Goal: Task Accomplishment & Management: Manage account settings

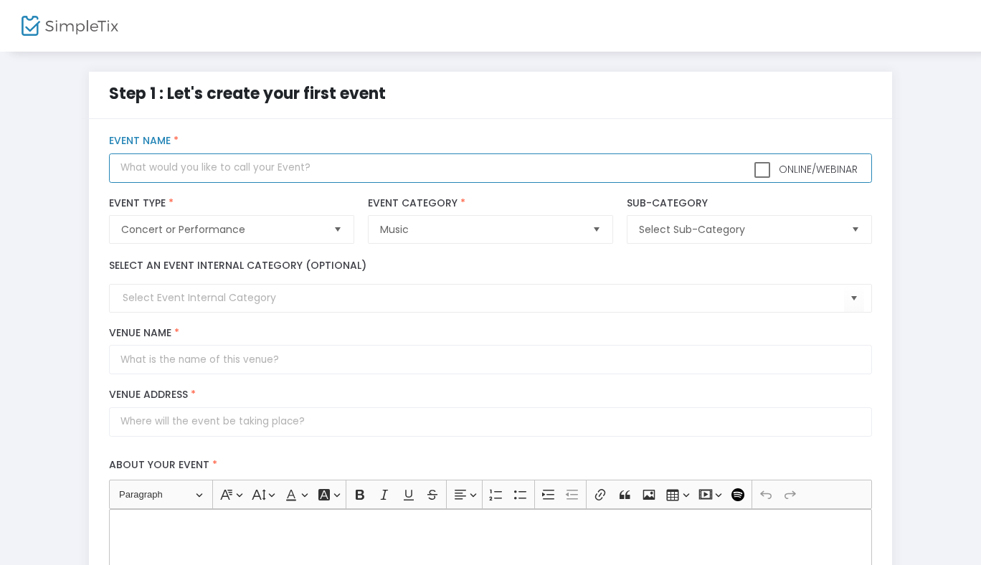
click at [210, 170] on input "text" at bounding box center [490, 168] width 763 height 29
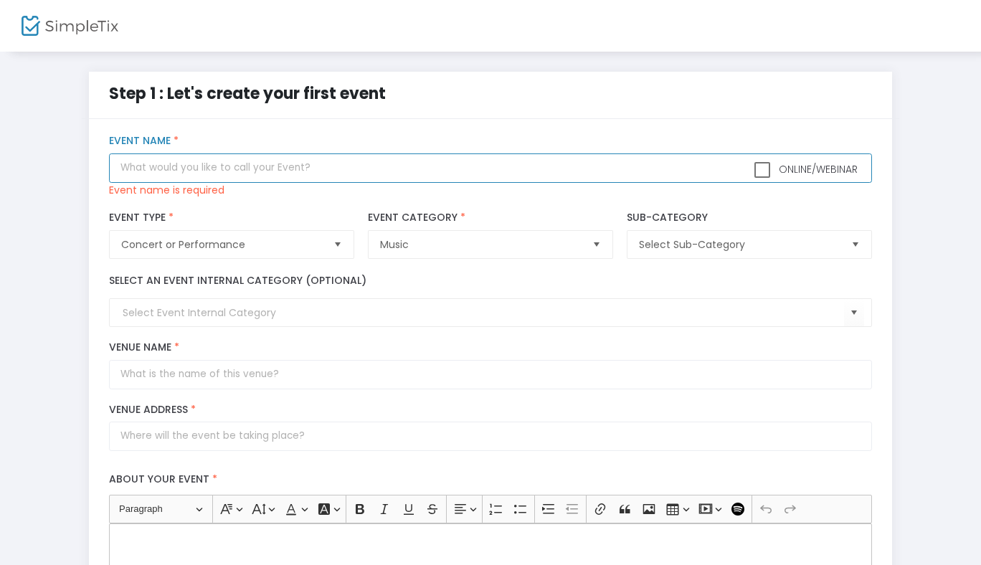
click at [232, 166] on input "text" at bounding box center [490, 168] width 763 height 29
paste input "The Killer Dueling Pianos - VSL"
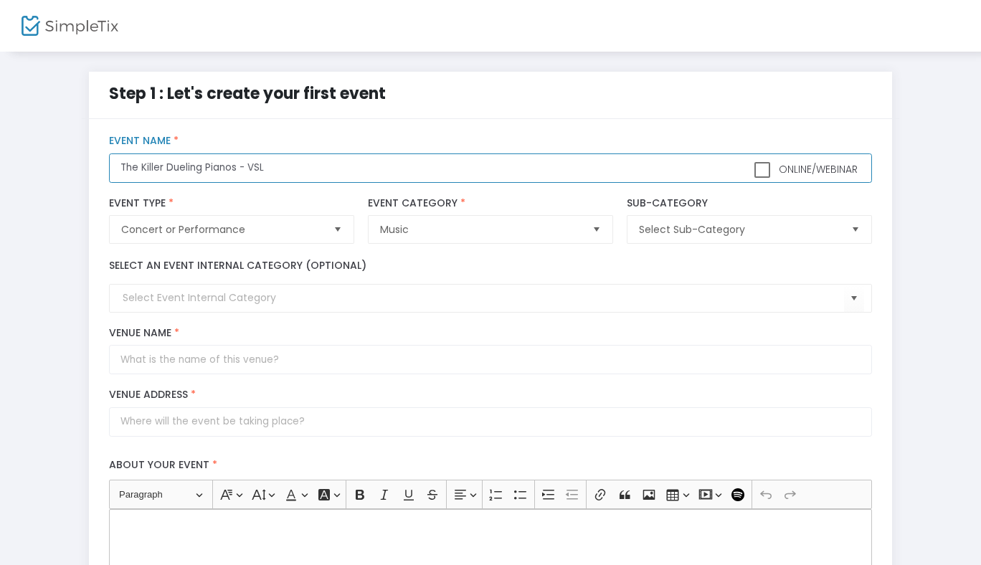
type input "The Killer Dueling Pianos - VSL"
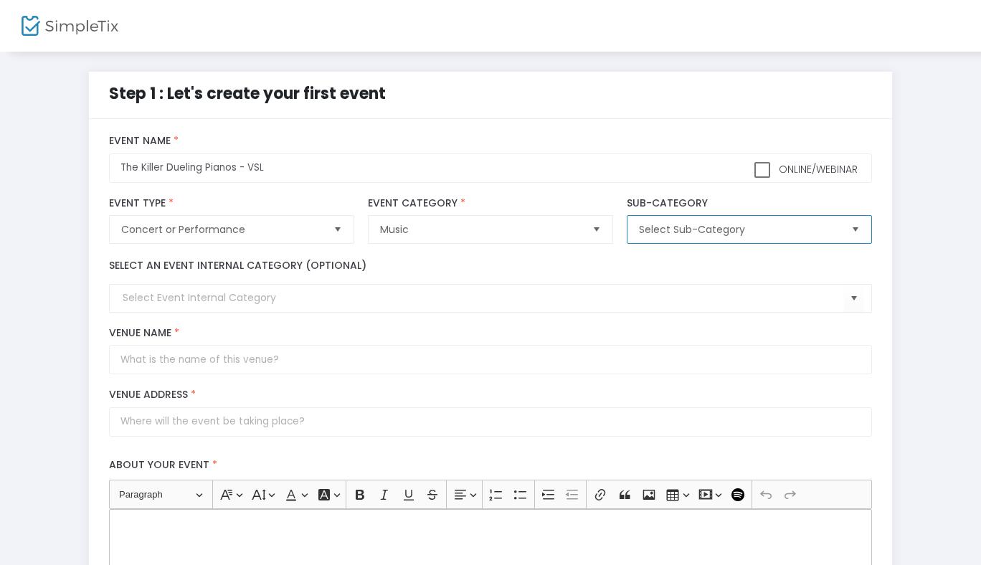
click at [738, 233] on span "Select Sub-Category" at bounding box center [739, 229] width 200 height 14
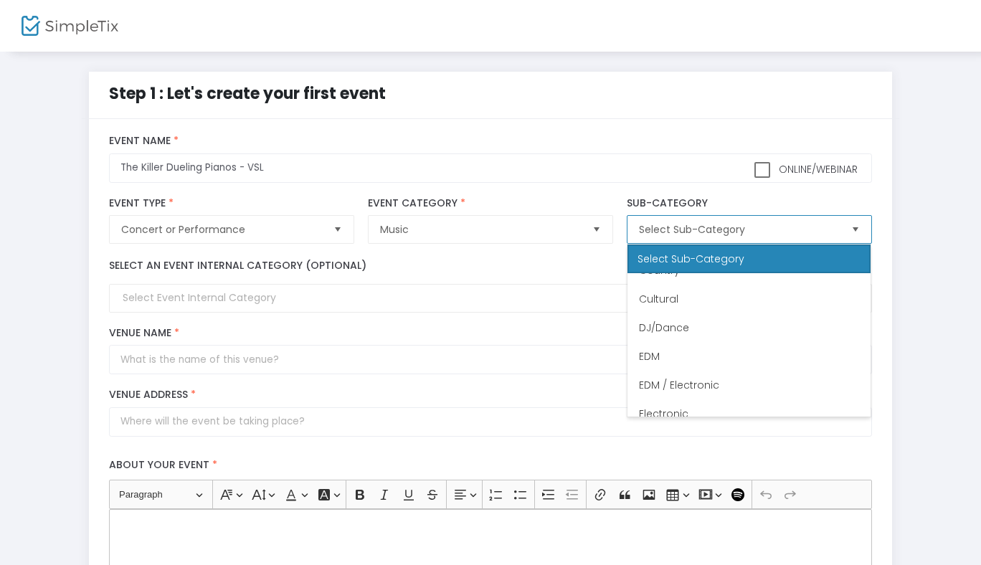
scroll to position [220, 0]
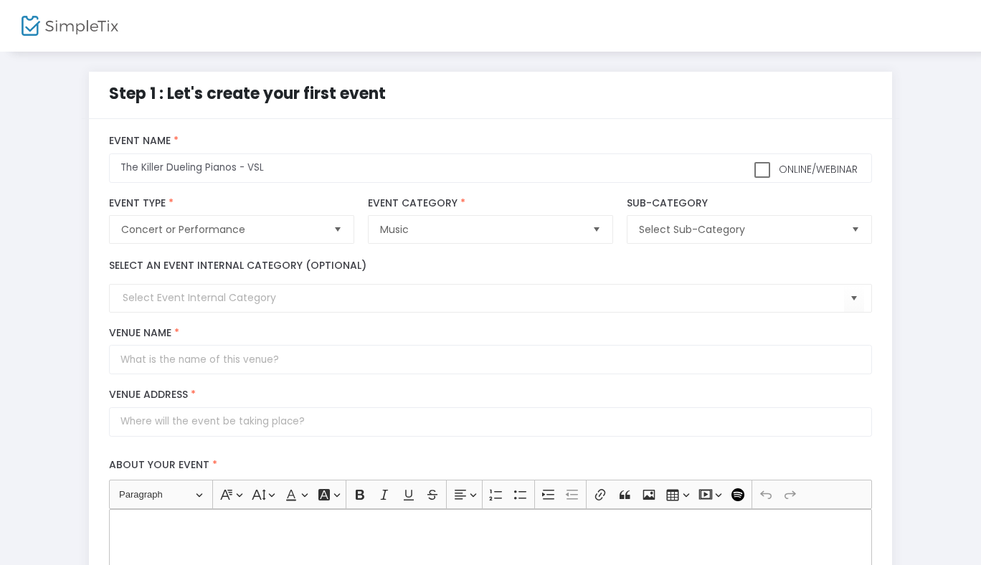
click at [906, 176] on div "Step 1 : Let's create your first event title : The Killer Dueling Pianos - VSL …" at bounding box center [491, 530] width 938 height 917
click at [250, 296] on input at bounding box center [483, 298] width 721 height 15
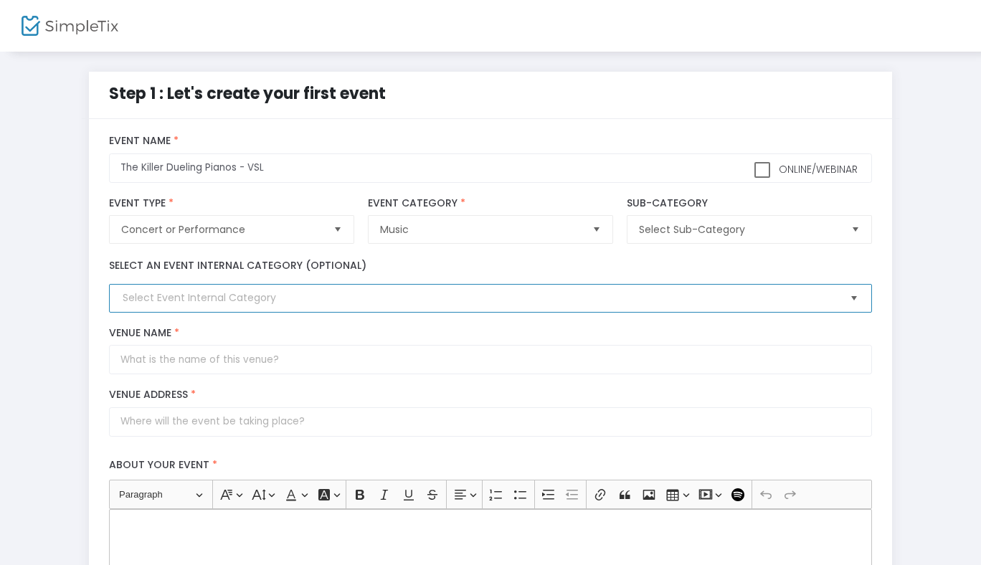
click at [854, 300] on span "Select" at bounding box center [854, 299] width 24 height 24
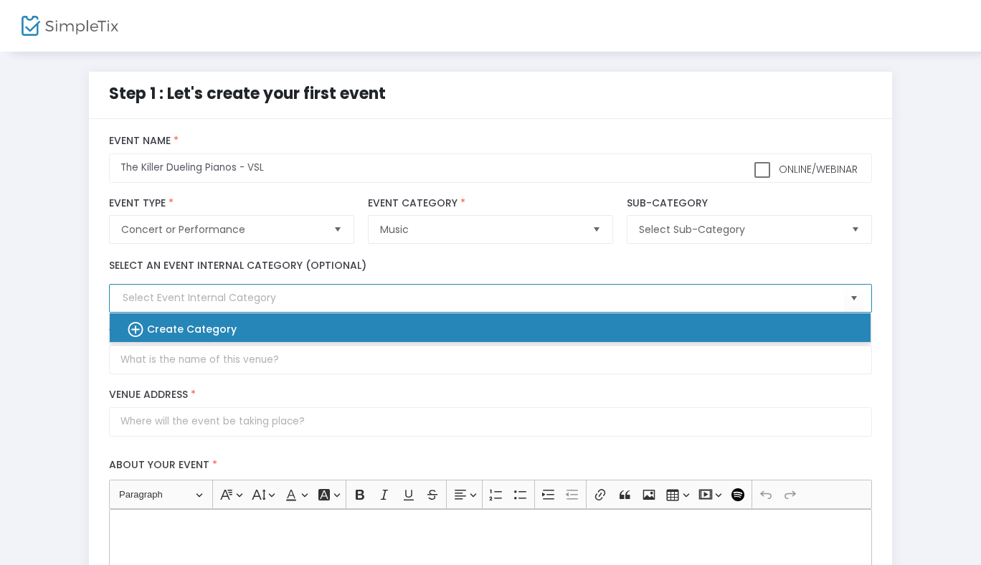
click at [185, 327] on b "Create Category" at bounding box center [192, 329] width 90 height 14
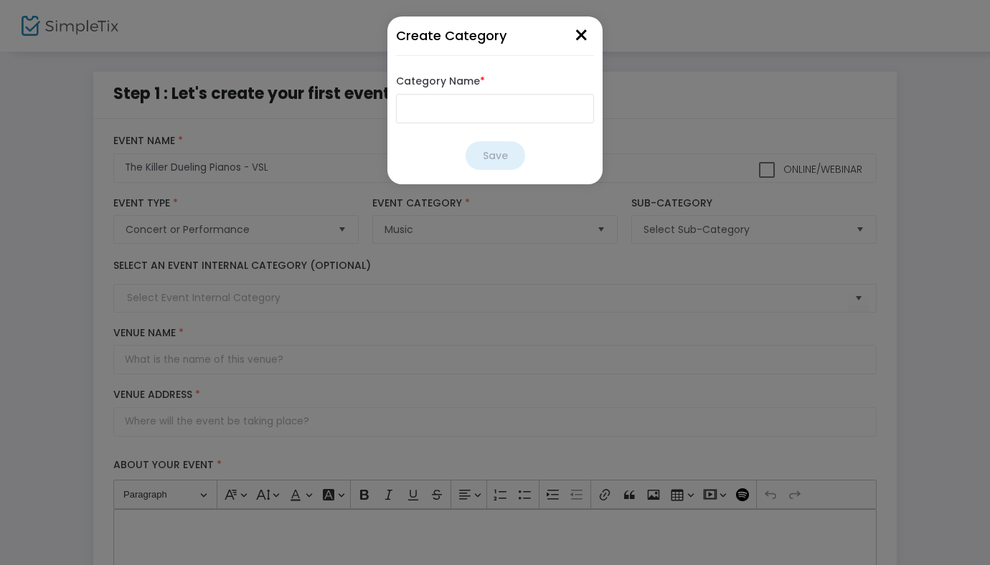
click at [444, 112] on input "Category Name *" at bounding box center [495, 108] width 198 height 29
paste input "Ticketed Concerts & Events"
type input "Ticketed Concerts & Events"
click at [522, 72] on div "Category Name * Ticketed Concerts & Events" at bounding box center [495, 98] width 198 height 63
click at [486, 158] on button "Save" at bounding box center [496, 155] width 60 height 29
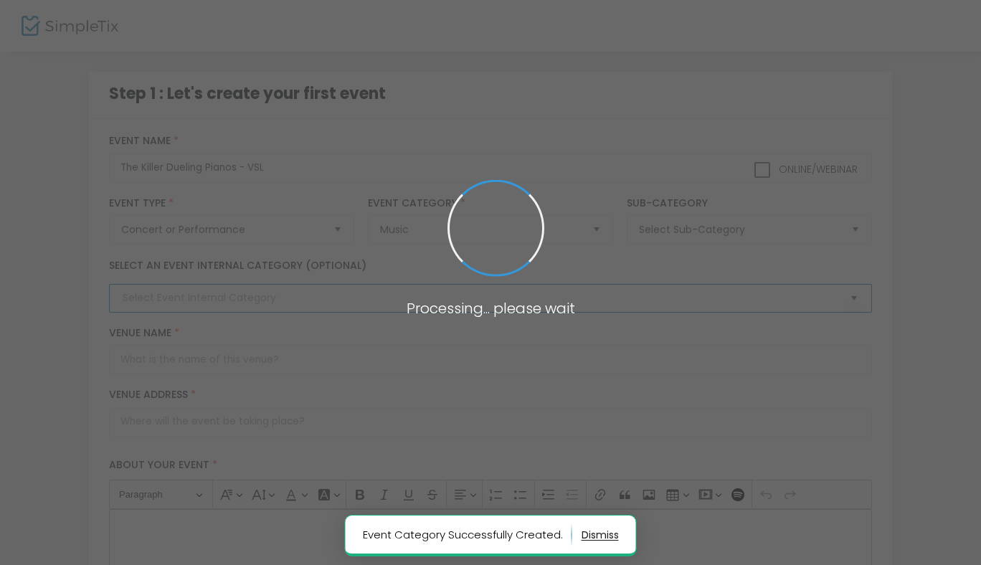
type input "Ticketed Concerts & Events"
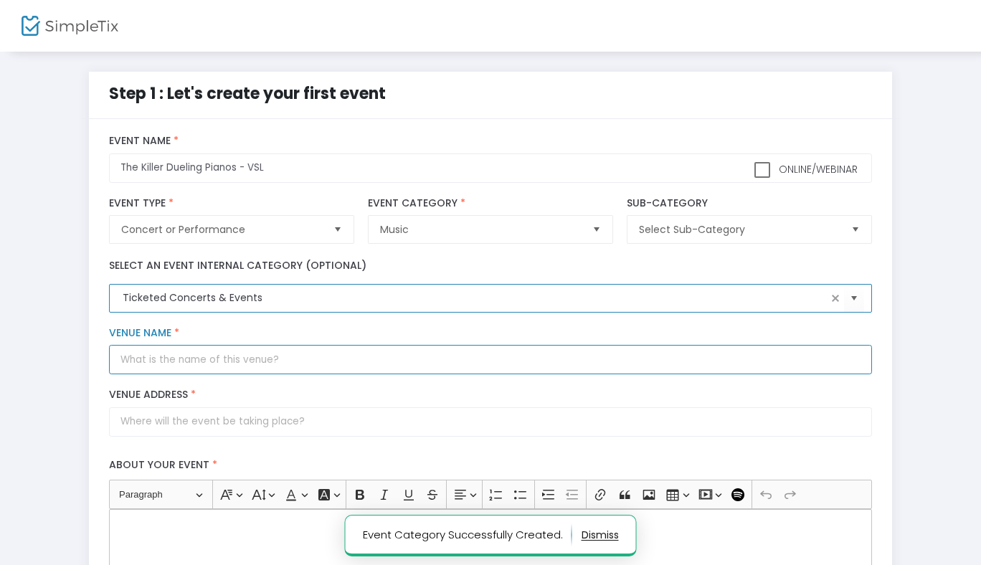
click at [170, 360] on input "Venue Name *" at bounding box center [490, 359] width 763 height 29
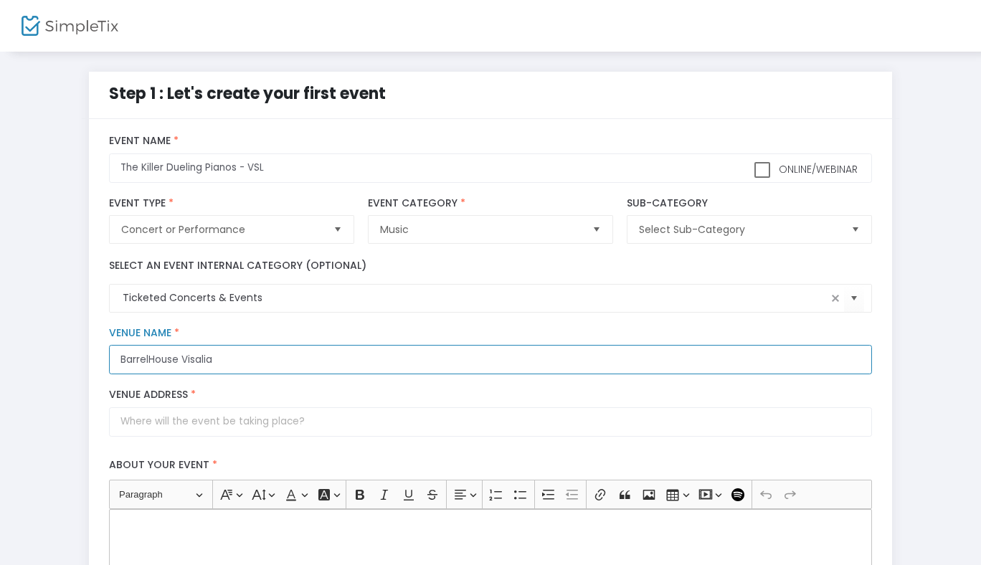
type input "BarrelHouse Visalia"
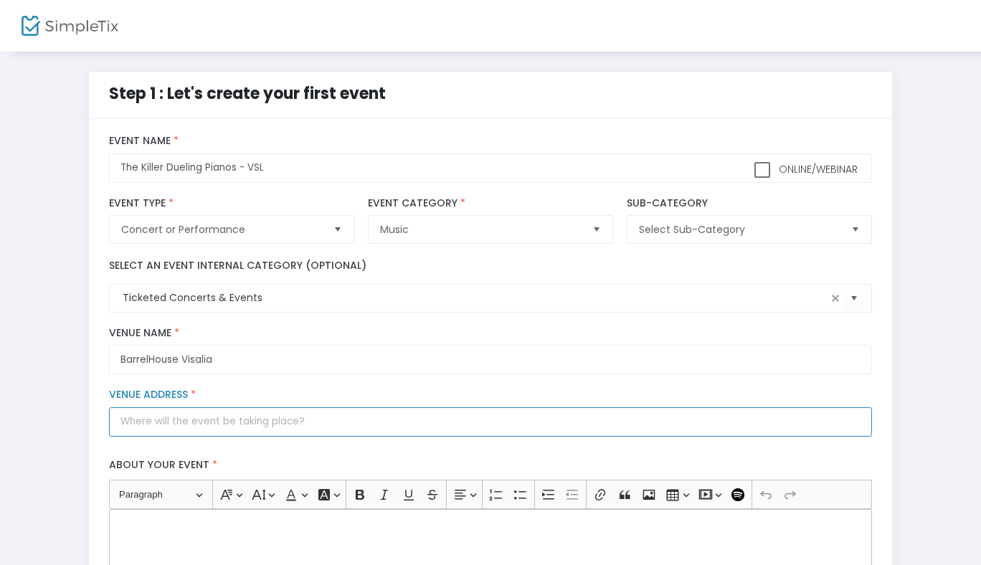
click at [205, 420] on input "Venue Address *" at bounding box center [490, 422] width 763 height 29
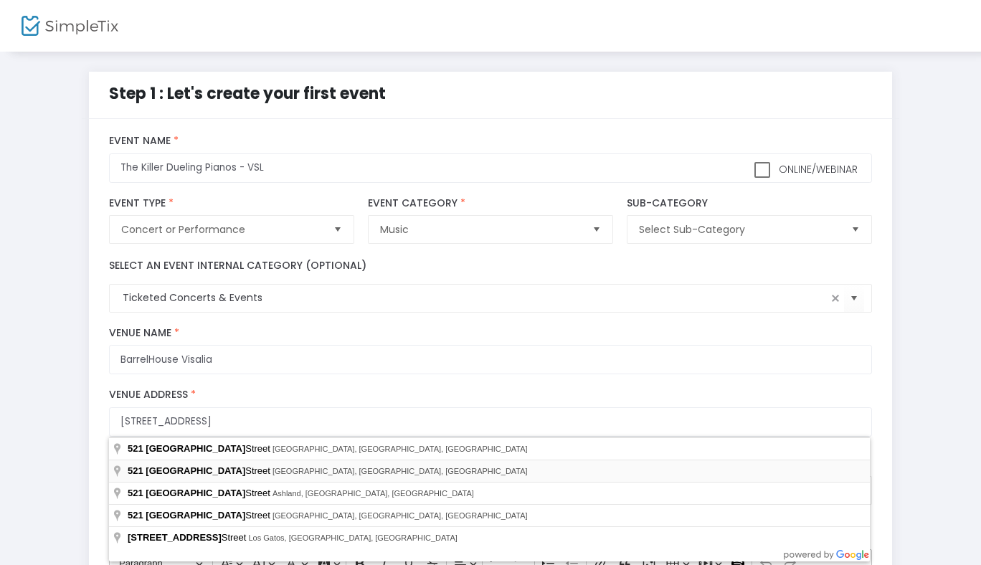
type input "521 East Main Street"
type input "Visalia"
type input "93292"
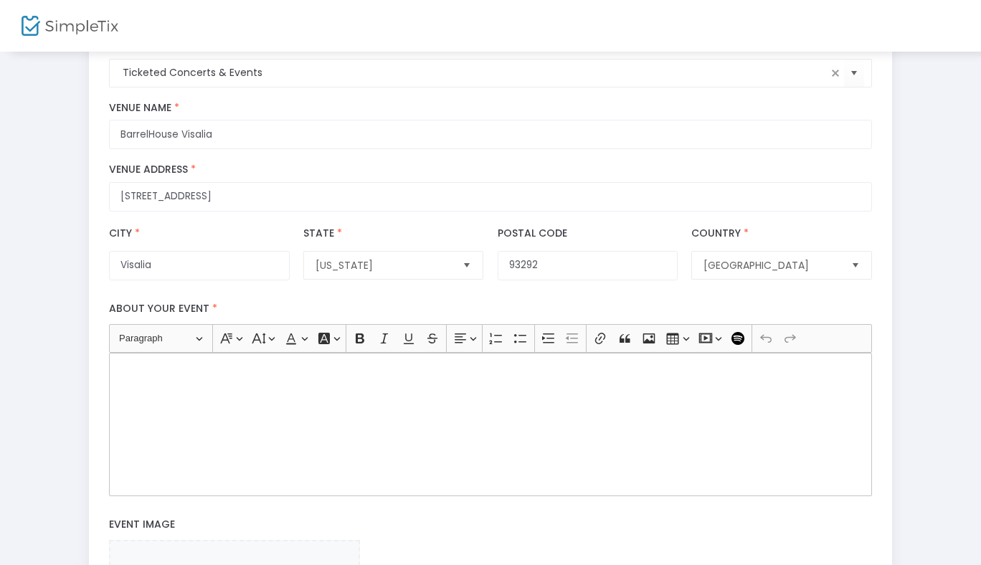
scroll to position [222, 0]
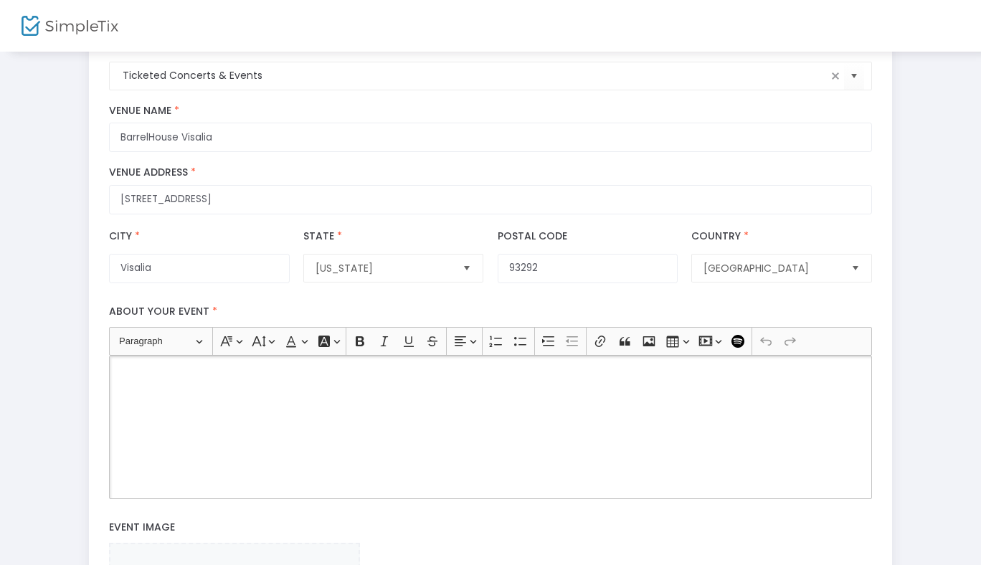
click at [197, 420] on div "Rich Text Editor, main" at bounding box center [490, 427] width 763 height 143
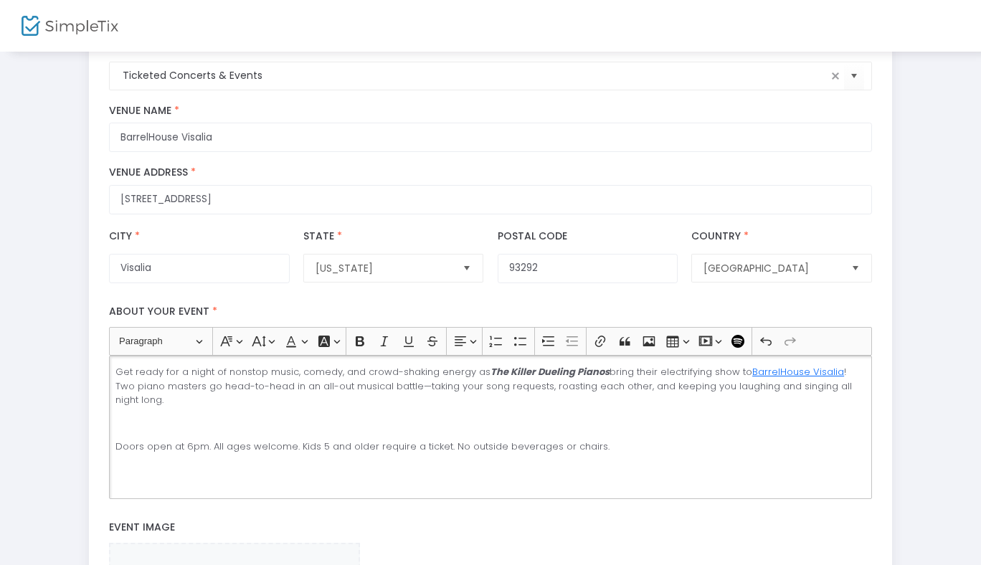
click at [136, 417] on p "Rich Text Editor, main" at bounding box center [491, 424] width 750 height 14
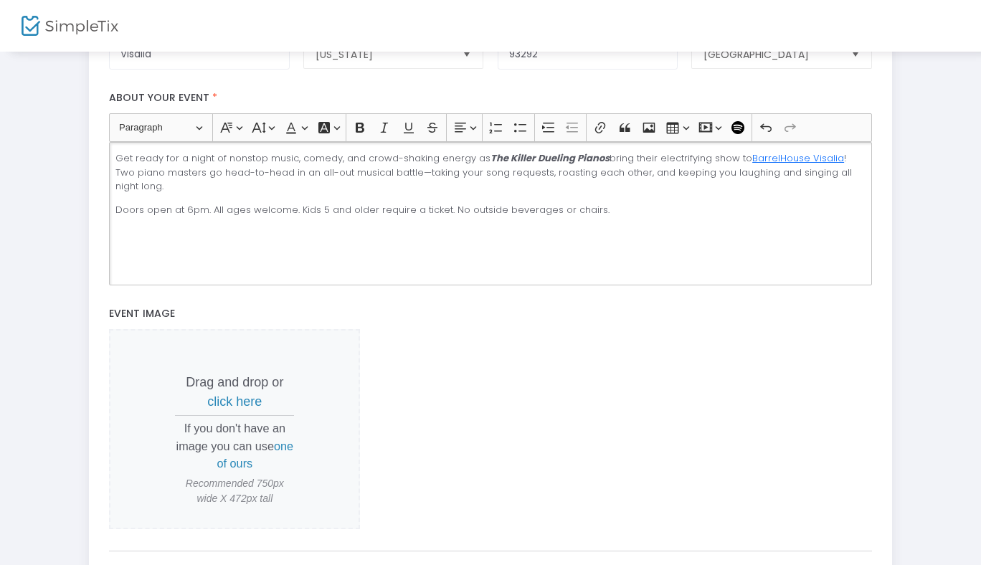
scroll to position [444, 0]
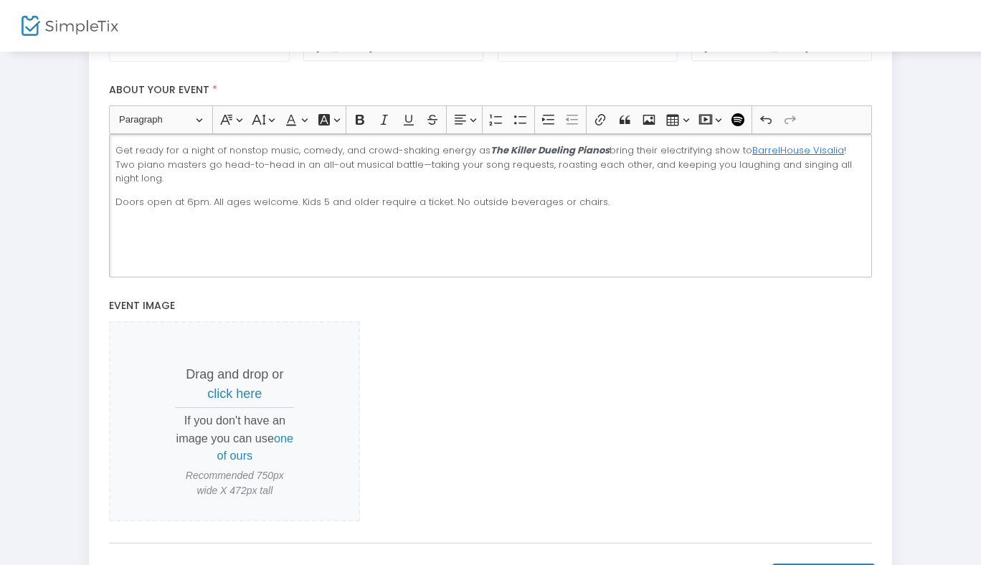
click at [236, 392] on span "click here" at bounding box center [234, 394] width 55 height 14
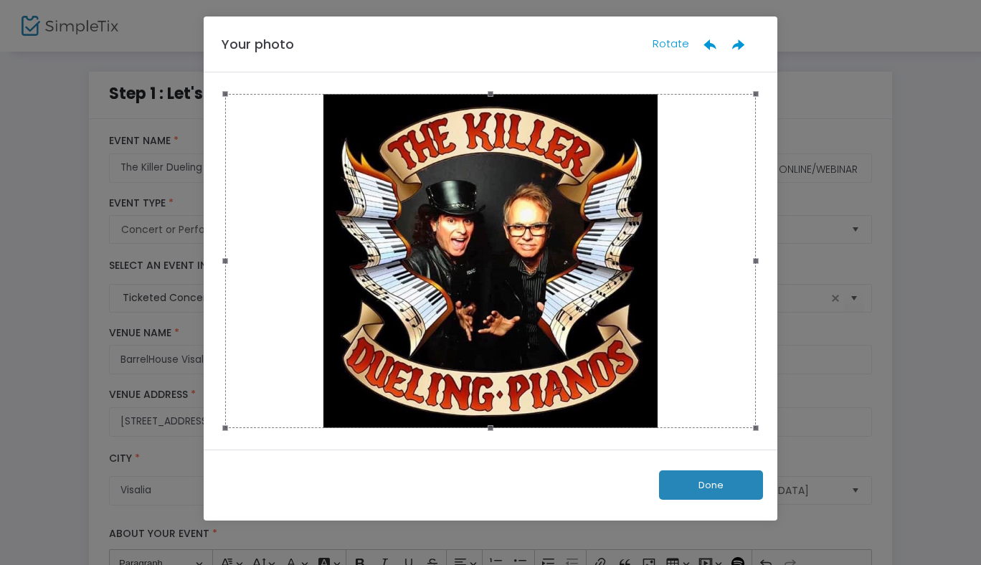
scroll to position [0, 0]
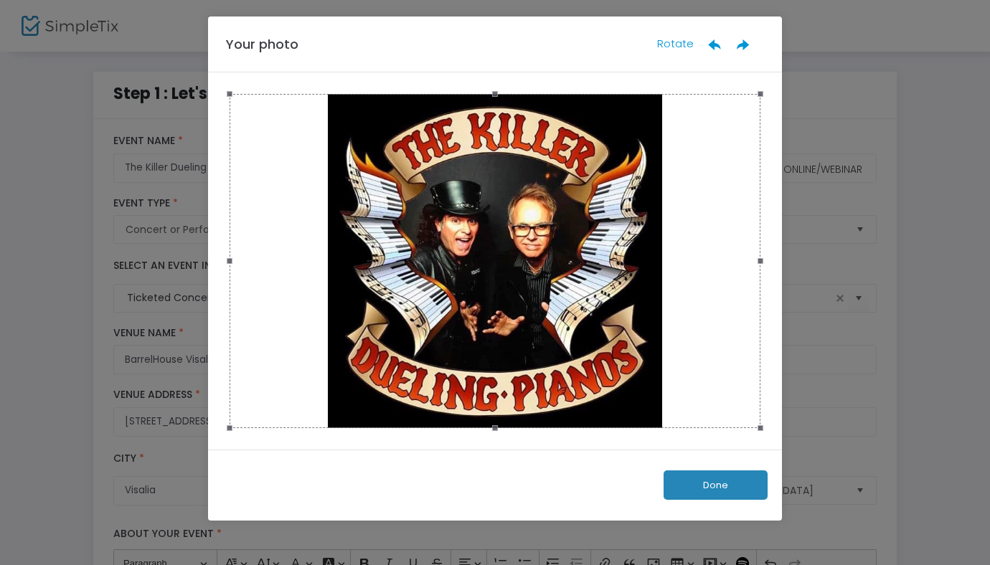
click at [719, 489] on button "Done" at bounding box center [716, 485] width 104 height 29
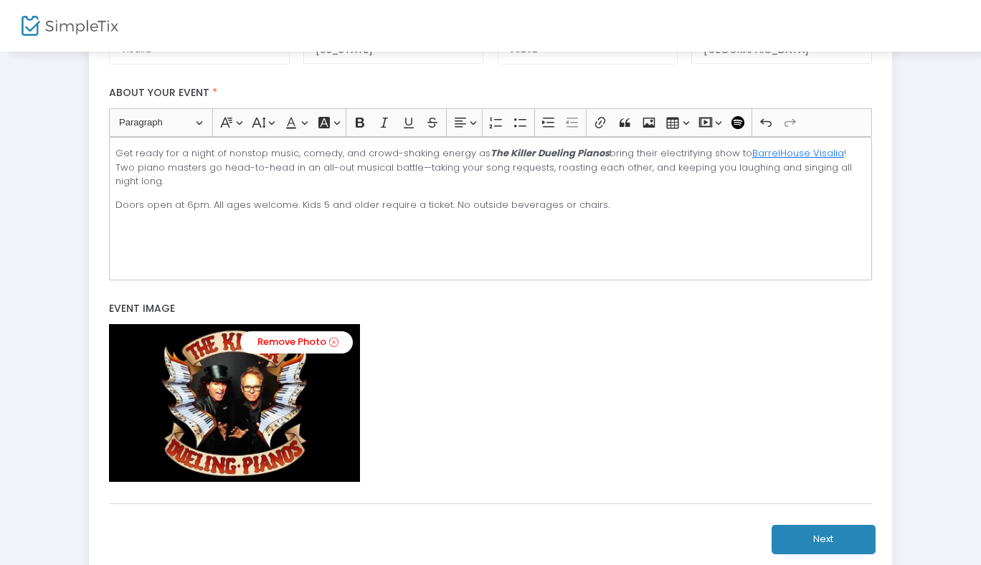
scroll to position [544, 0]
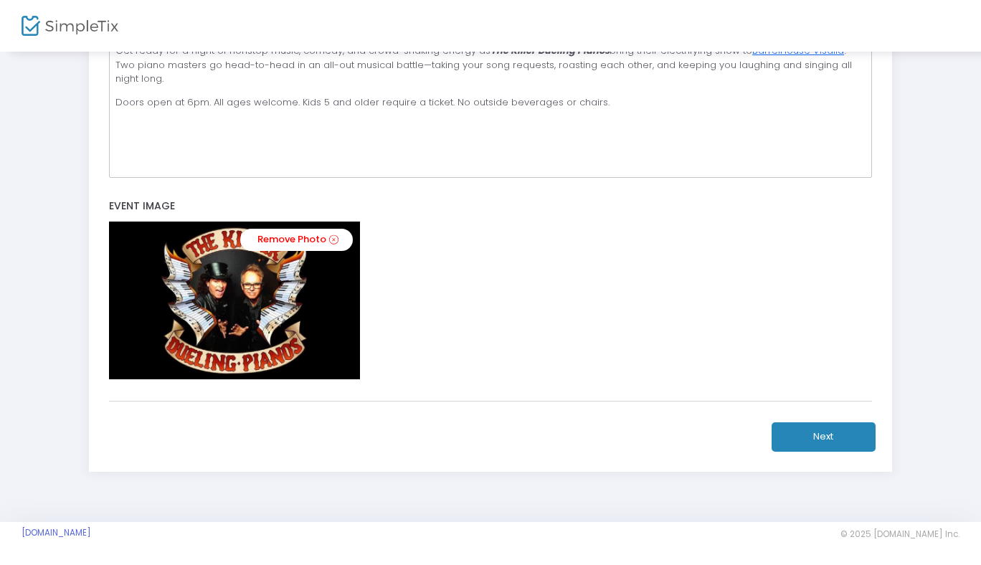
click at [806, 438] on button "Next" at bounding box center [824, 437] width 104 height 29
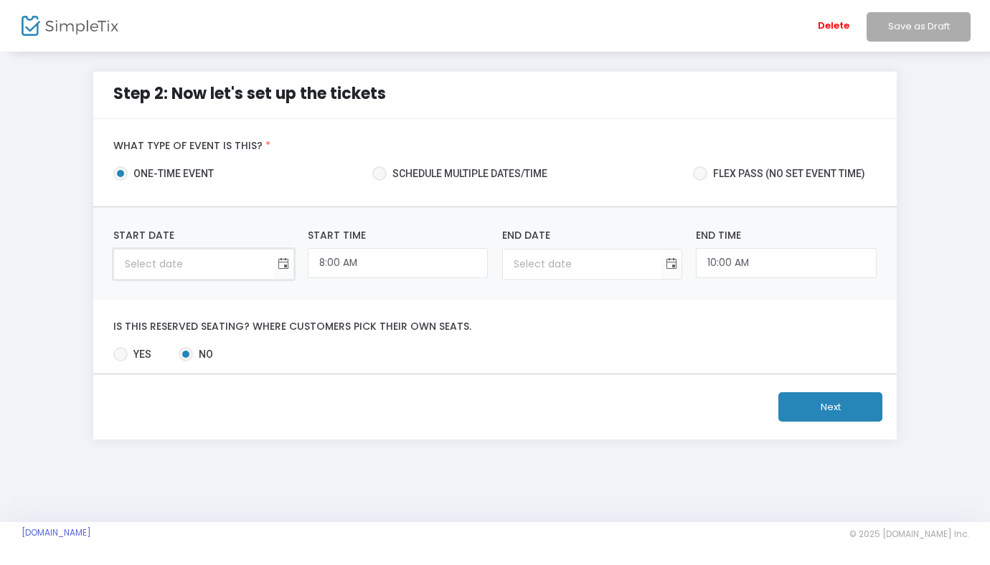
type input "month/day/year"
click at [171, 264] on input "month/day/year" at bounding box center [193, 264] width 159 height 29
type input "month/day/year"
click at [281, 261] on span "Toggle calendar" at bounding box center [283, 265] width 24 height 24
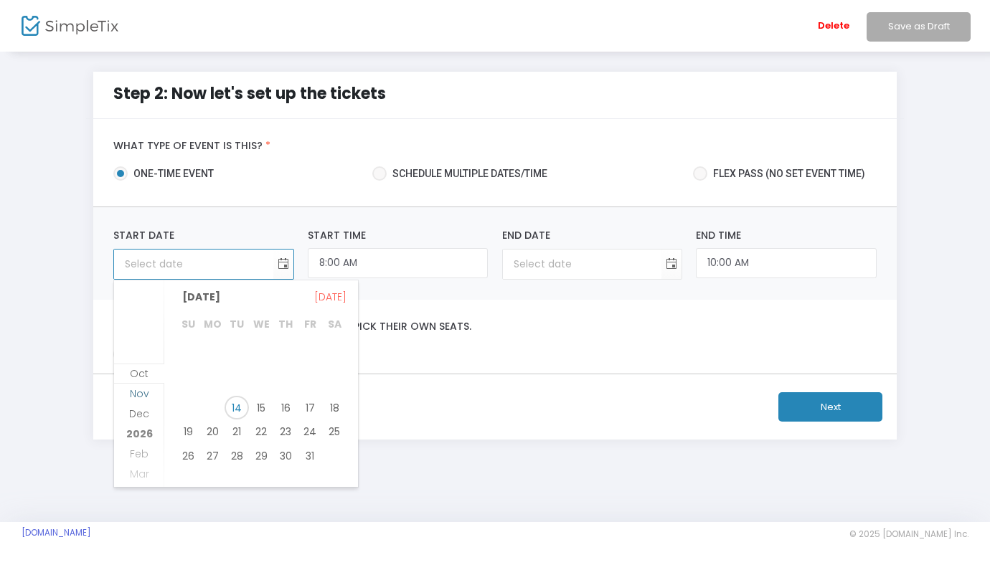
click at [143, 394] on span "Nov" at bounding box center [139, 394] width 19 height 14
click at [260, 424] on span "19" at bounding box center [261, 426] width 24 height 24
type input "11/19/2025"
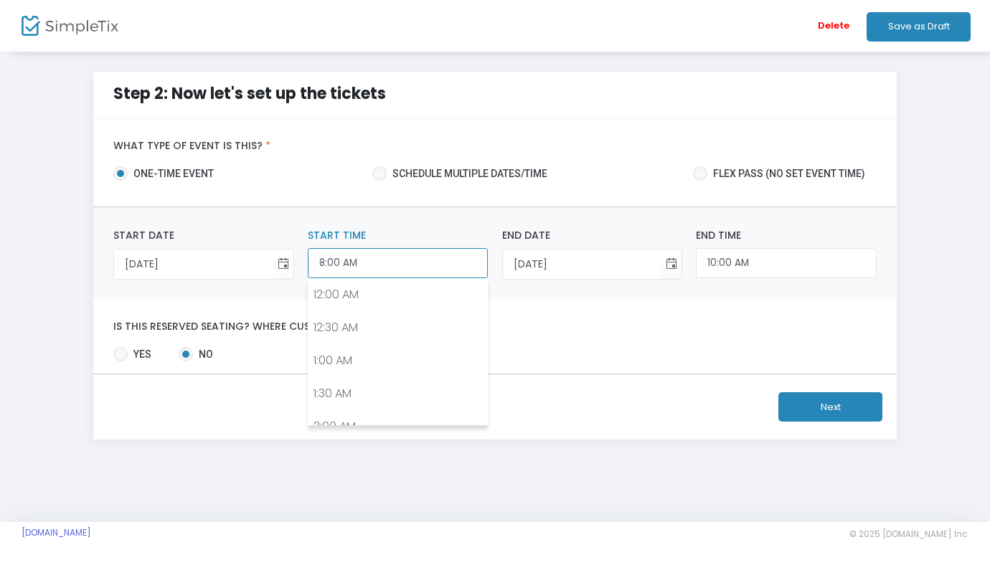
scroll to position [471, 0]
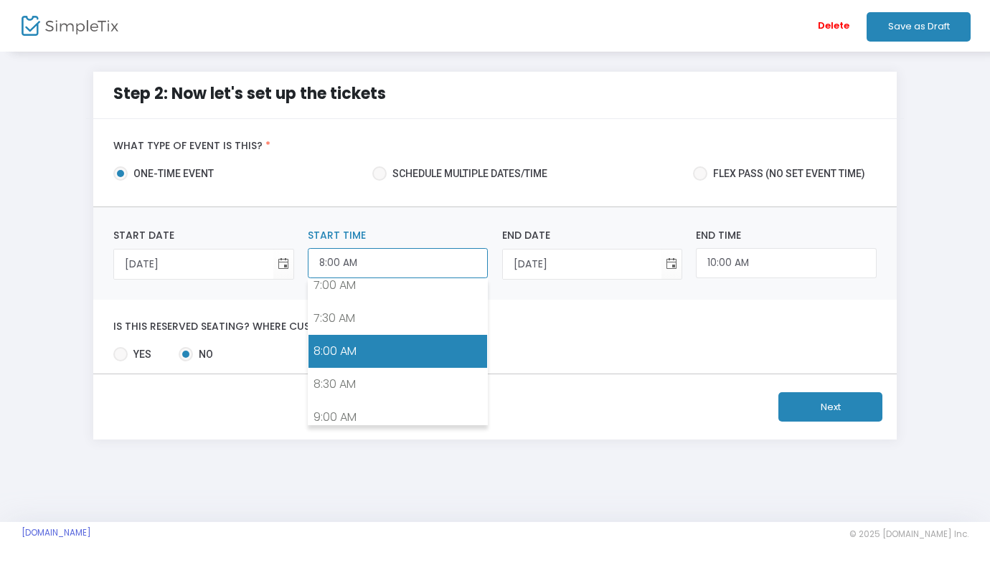
click at [329, 268] on input "8:00 AM" at bounding box center [398, 263] width 180 height 31
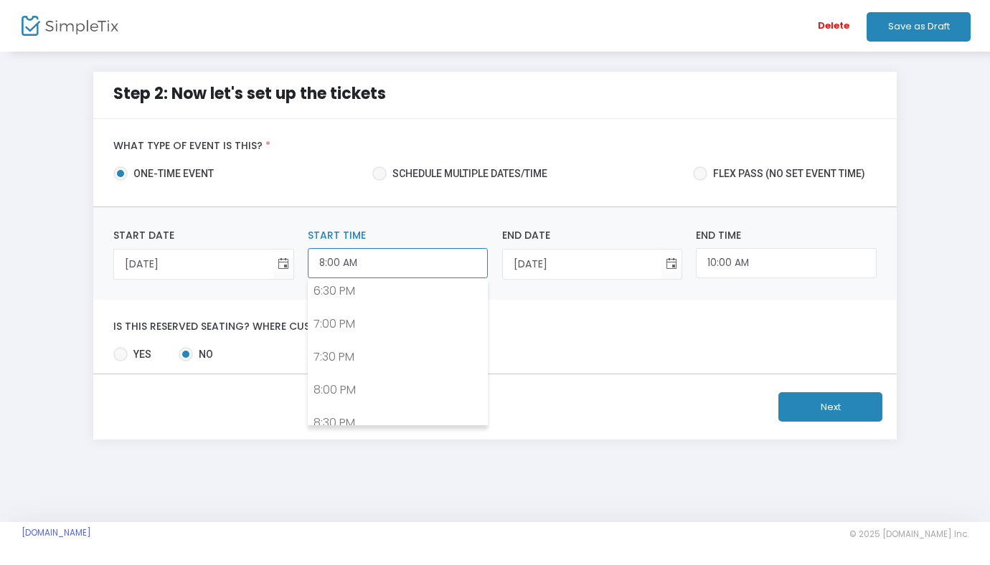
scroll to position [1226, 0]
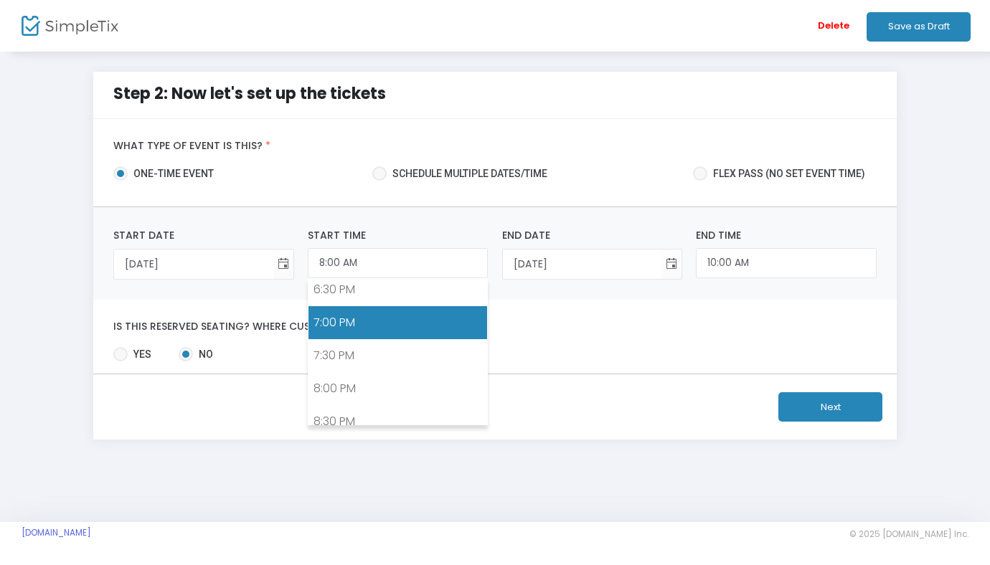
click at [347, 328] on link "7:00 PM" at bounding box center [398, 322] width 179 height 33
type input "7:00 PM"
type input "9:00 PM"
click at [336, 262] on input "7:00 PM" at bounding box center [398, 263] width 180 height 31
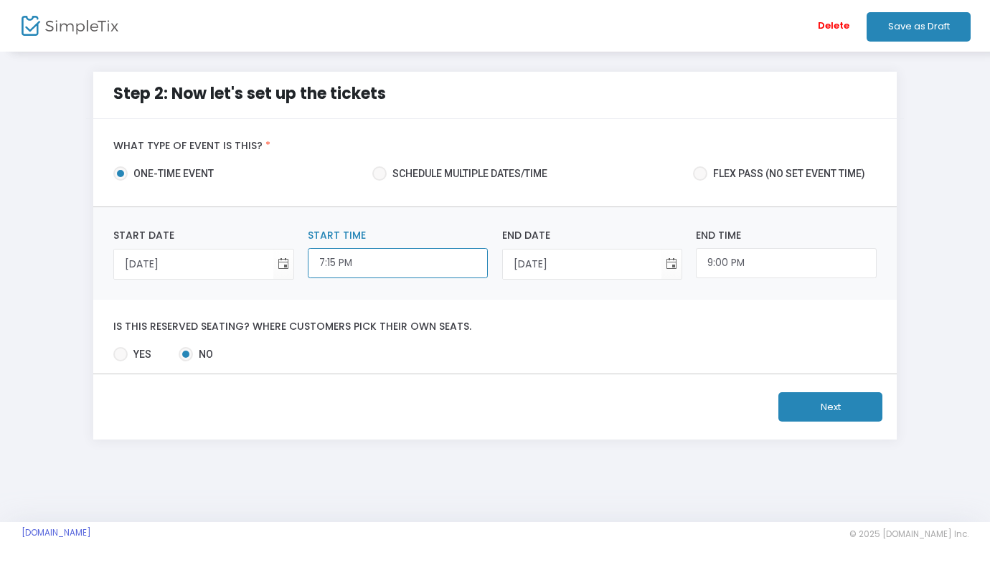
type input "7:15 PM"
type input "9:15 PM"
click at [332, 261] on input "7:15 PM" at bounding box center [398, 263] width 180 height 31
type input "7:30 PM"
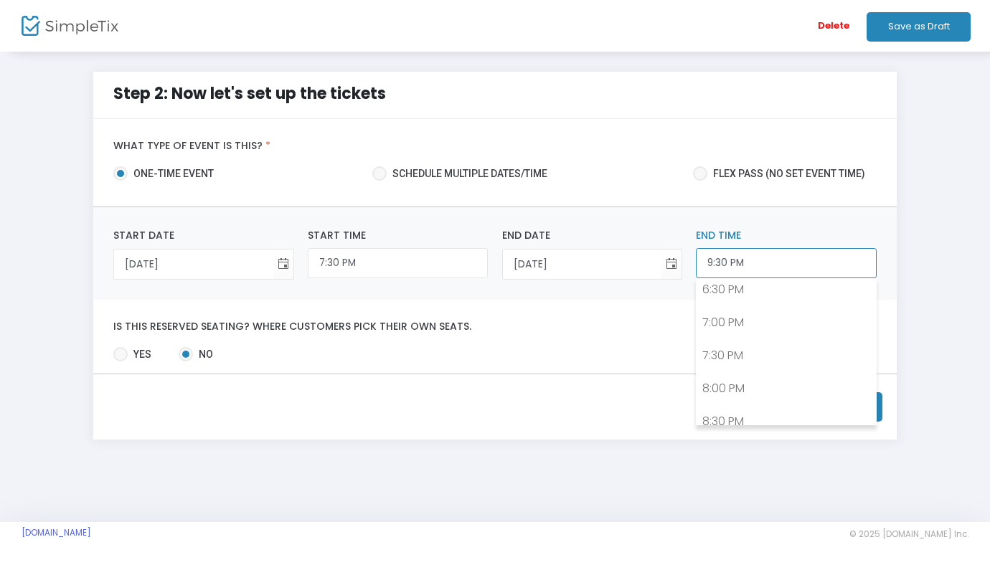
click at [719, 255] on input "9:30 PM" at bounding box center [786, 263] width 180 height 31
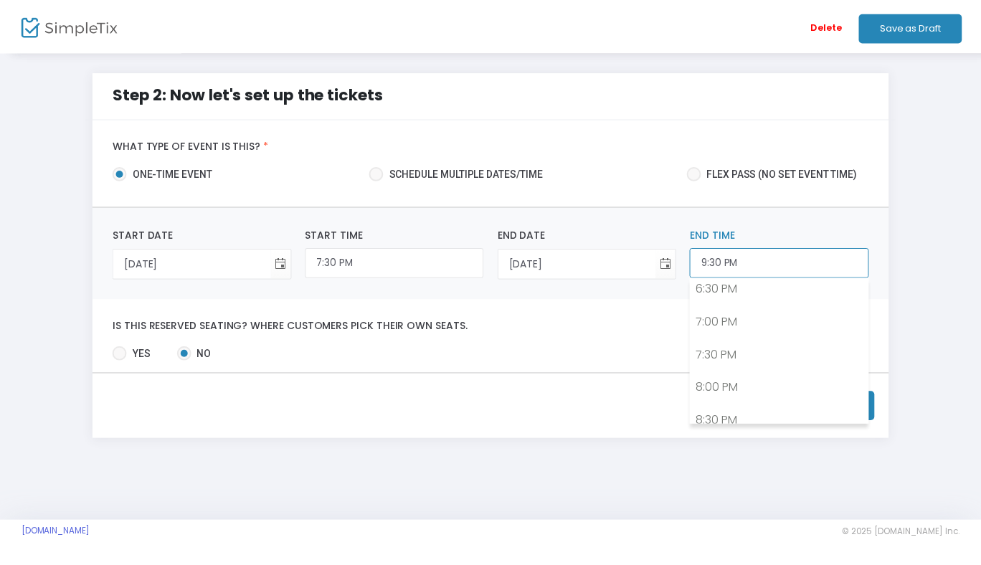
scroll to position [1362, 0]
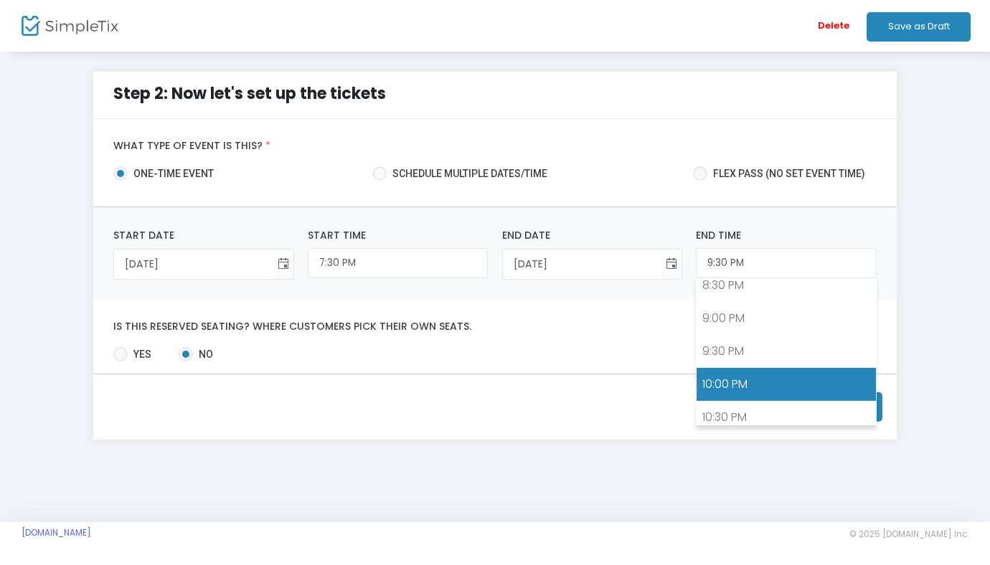
click at [732, 381] on link "10:00 PM" at bounding box center [786, 384] width 179 height 33
type input "10:00 PM"
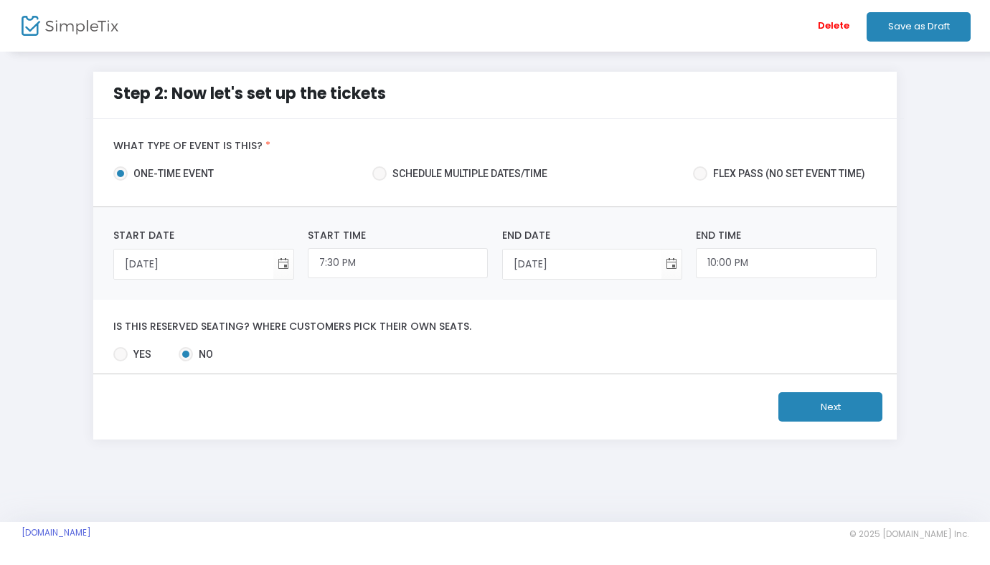
click at [822, 413] on button "Next" at bounding box center [830, 406] width 104 height 29
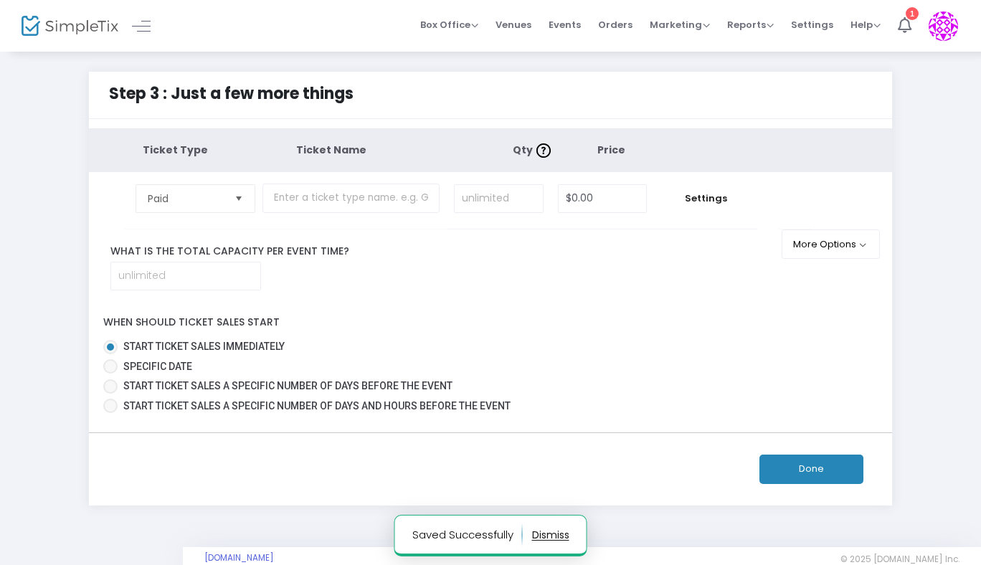
click at [242, 204] on span "Select" at bounding box center [239, 199] width 24 height 24
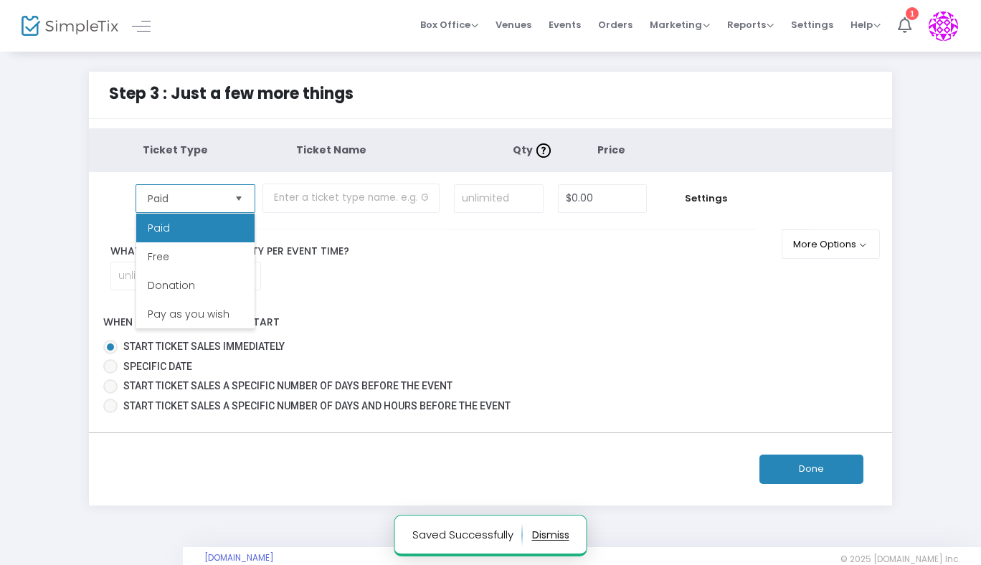
click at [209, 229] on li "Paid" at bounding box center [195, 228] width 118 height 29
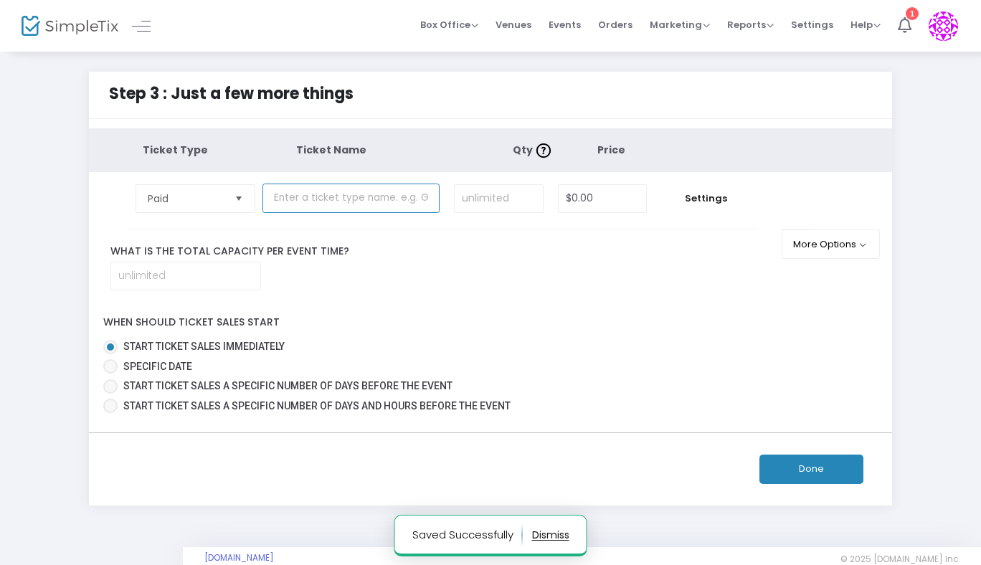
click at [323, 199] on input "text" at bounding box center [351, 198] width 177 height 29
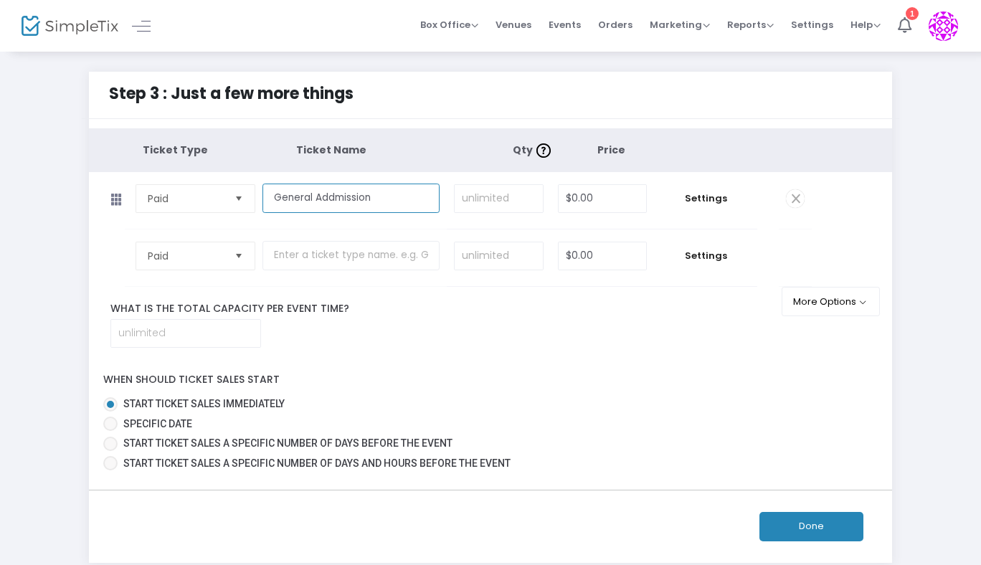
click at [330, 202] on input "General Addmission" at bounding box center [351, 198] width 177 height 29
click at [417, 188] on input "General Admission" at bounding box center [351, 198] width 177 height 29
type input "General Admission"
click at [487, 202] on input at bounding box center [499, 198] width 88 height 27
type input "275"
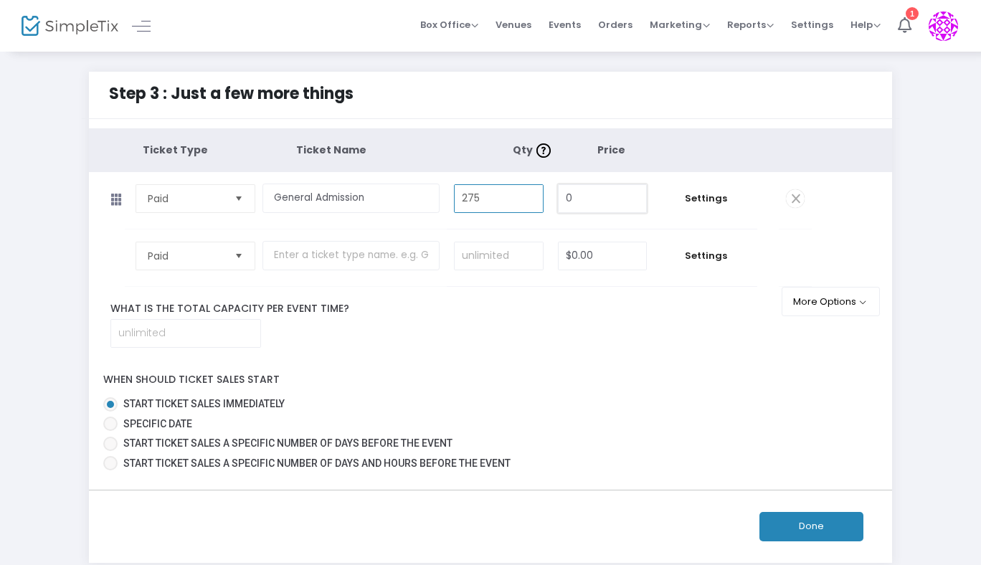
click at [597, 200] on input "0" at bounding box center [603, 198] width 88 height 27
type input "$20.00"
click at [710, 197] on span "Settings" at bounding box center [705, 199] width 89 height 14
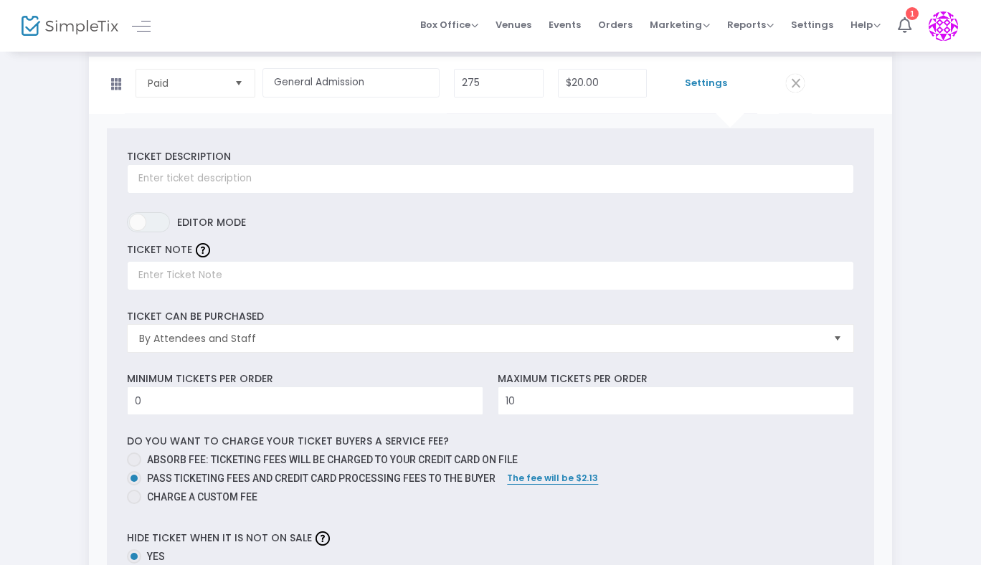
scroll to position [141, 0]
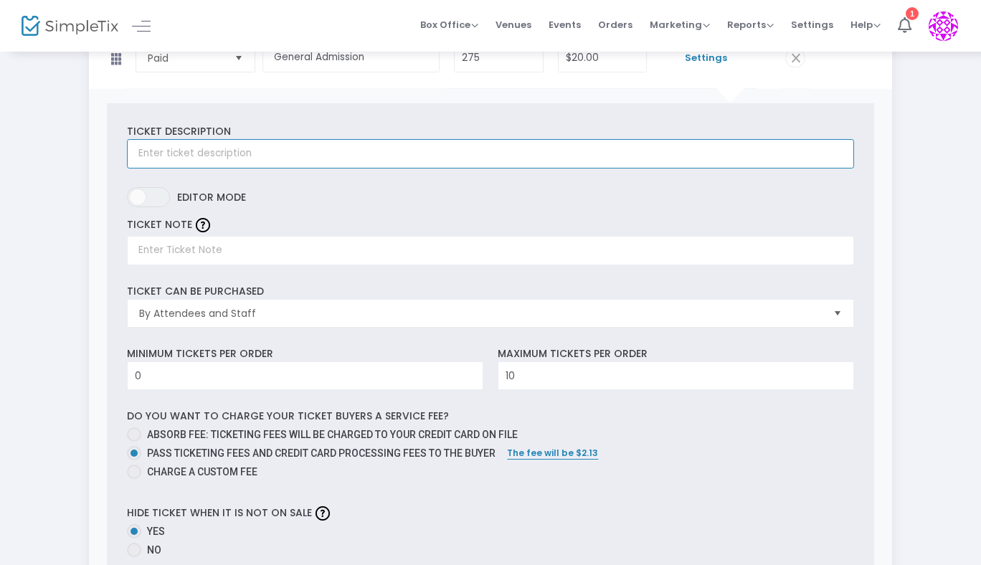
click at [192, 150] on input "text" at bounding box center [490, 153] width 727 height 29
type input "G"
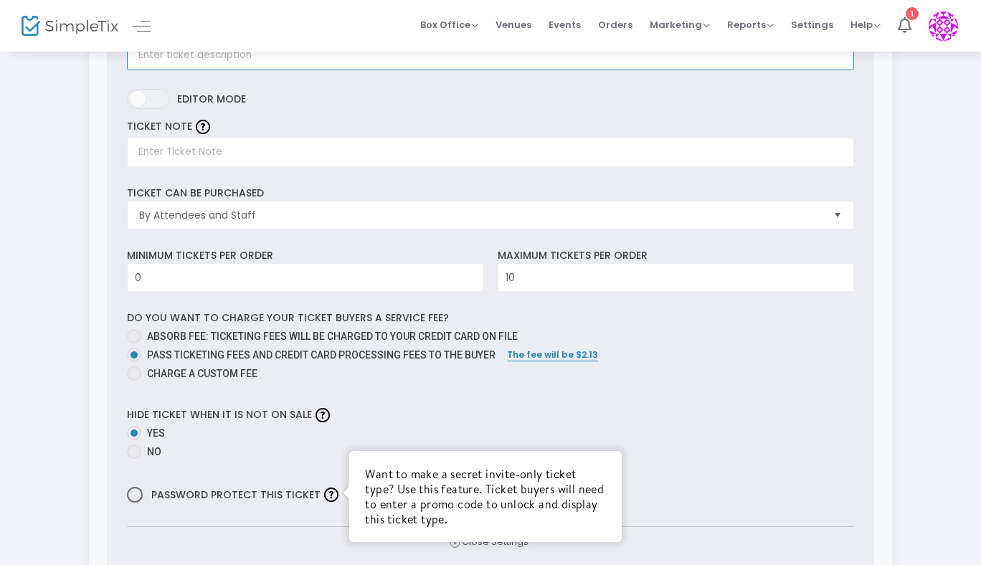
scroll to position [217, 0]
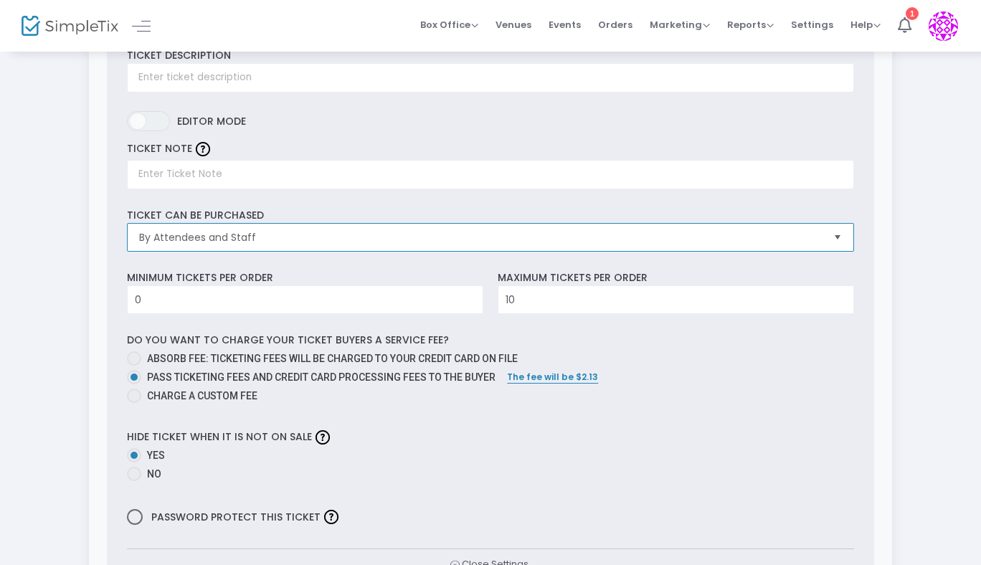
click at [250, 237] on span "By Attendees and Staff" at bounding box center [480, 237] width 682 height 14
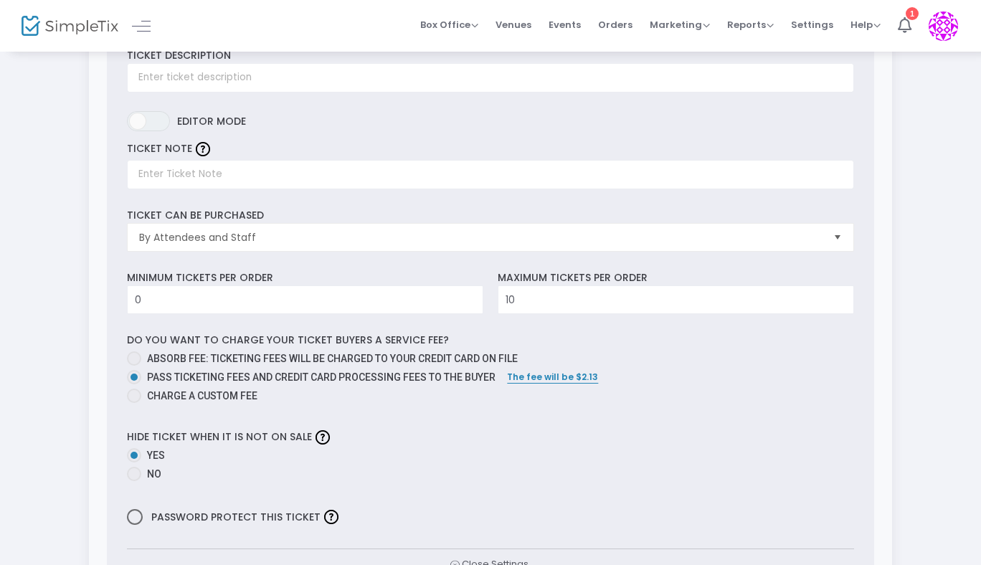
click at [95, 210] on div "Ticket Description Required. ON OFF Editor mode TICKET NOTE Ticket can be purch…" at bounding box center [491, 313] width 804 height 600
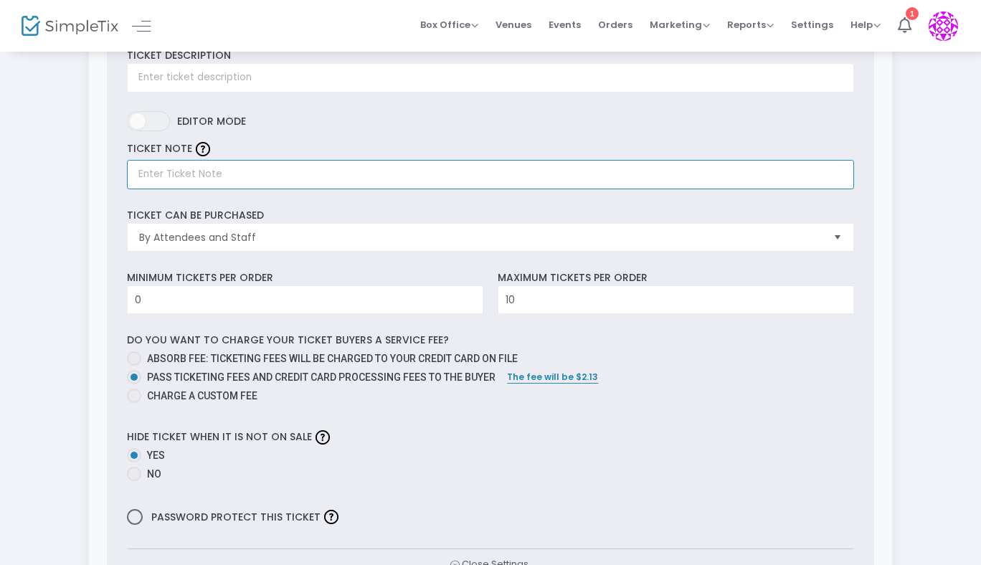
click at [179, 176] on input "text" at bounding box center [490, 174] width 727 height 29
type input "P"
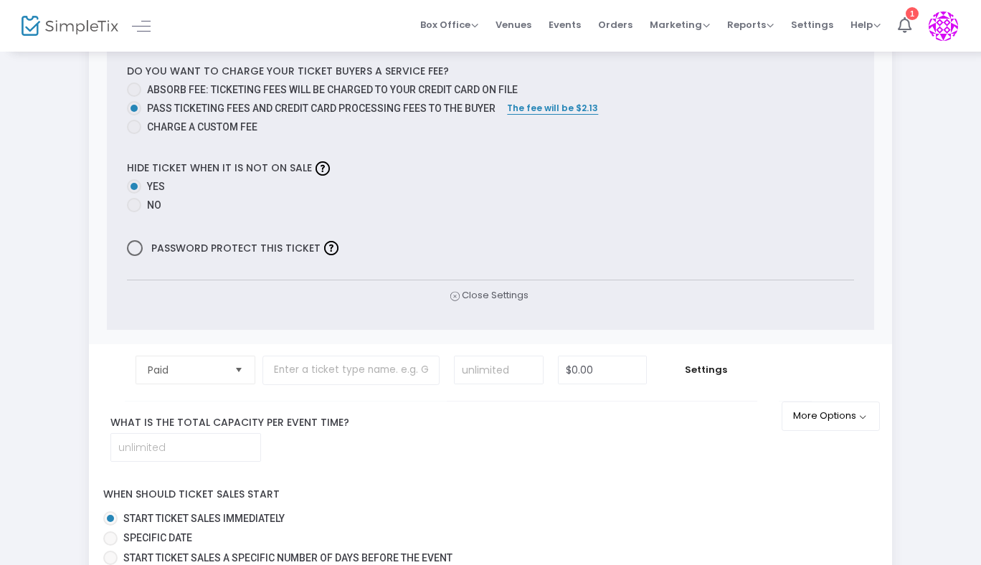
scroll to position [468, 0]
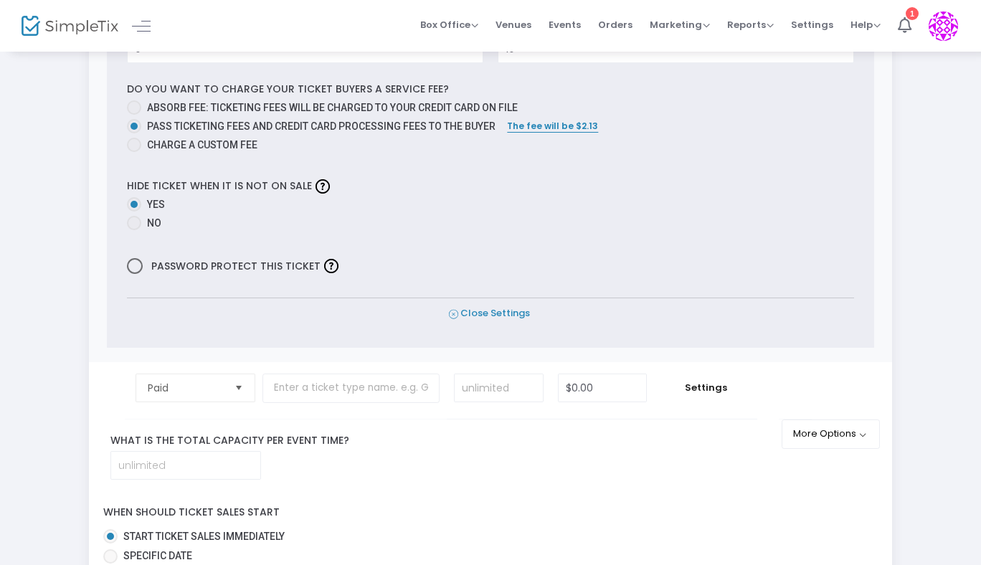
click at [500, 313] on span "Close Settings" at bounding box center [489, 313] width 81 height 15
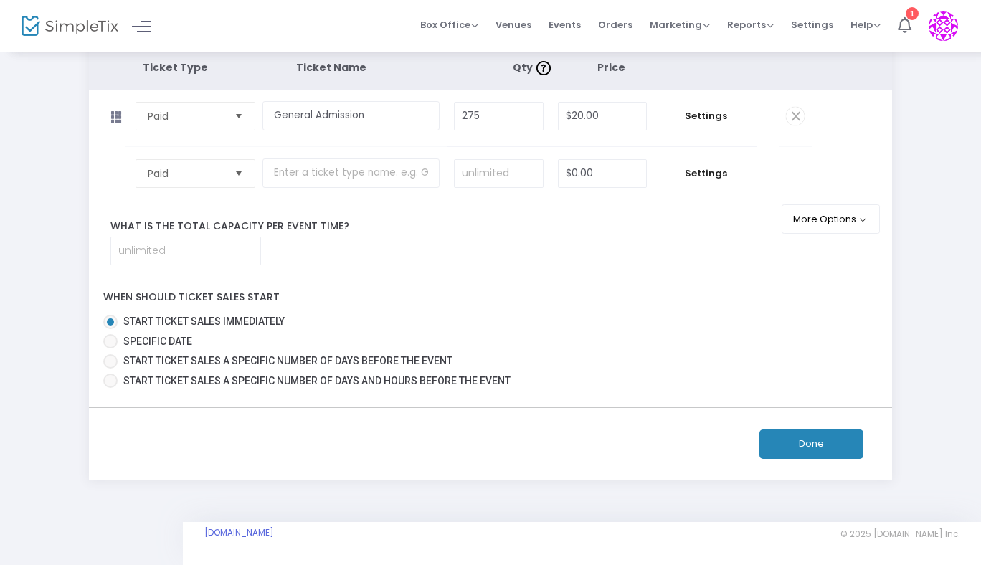
scroll to position [83, 0]
click at [180, 252] on input at bounding box center [185, 250] width 149 height 27
type input "275"
click at [361, 283] on div "When should ticket sales start Start ticket sales immediately Specific Date Sta…" at bounding box center [491, 336] width 818 height 114
click at [856, 220] on button "More Options" at bounding box center [831, 218] width 98 height 29
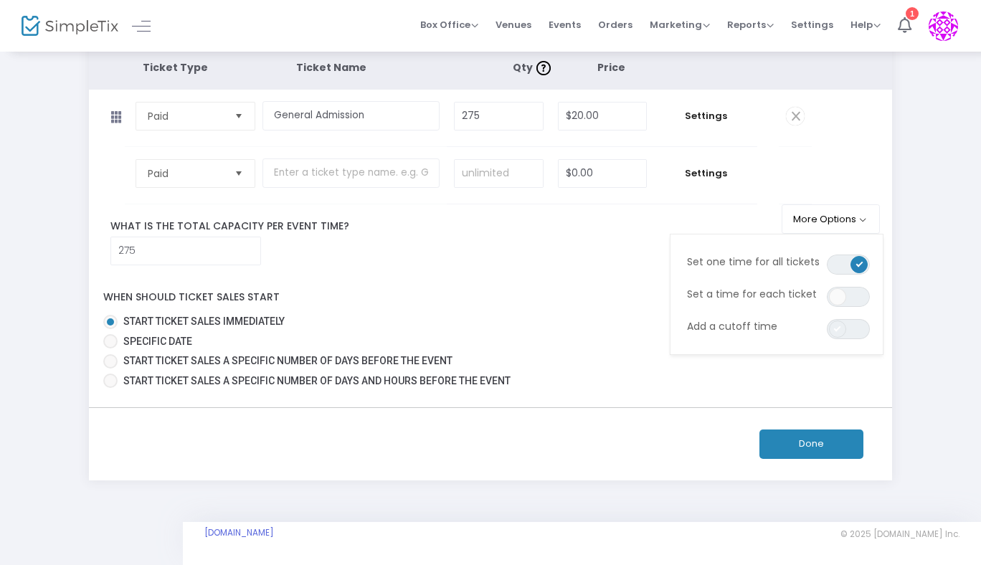
click at [839, 331] on span at bounding box center [837, 329] width 17 height 17
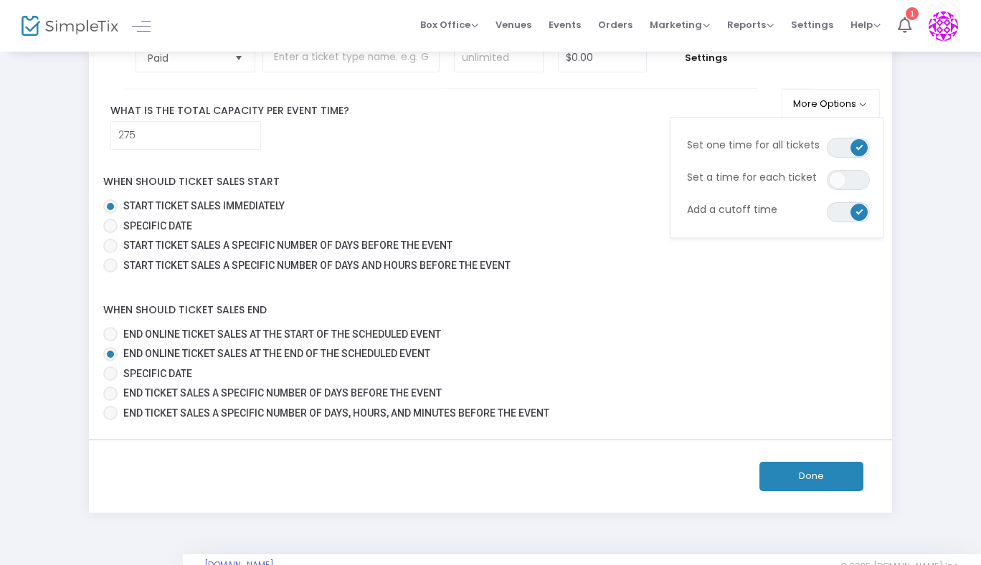
scroll to position [201, 0]
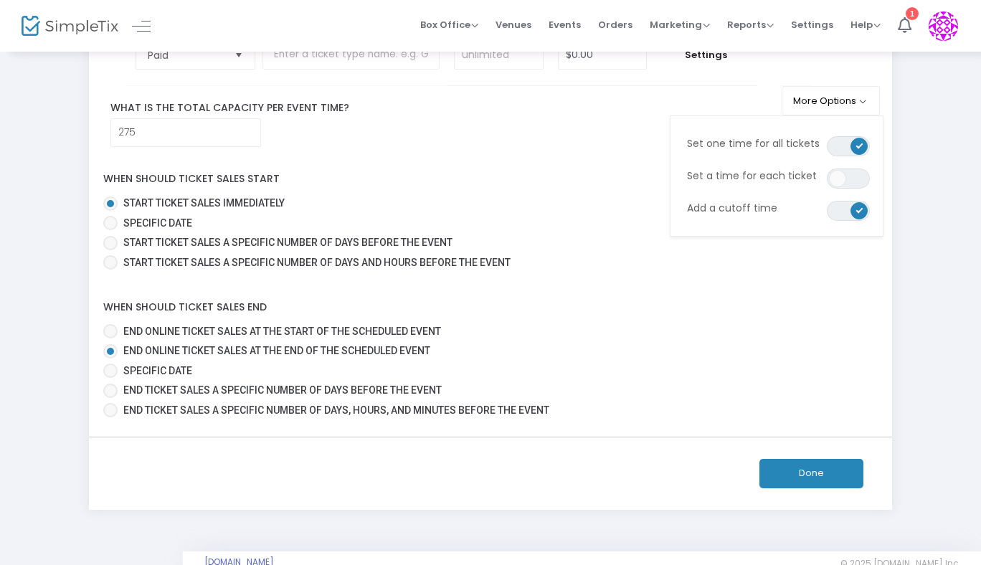
click at [112, 371] on span at bounding box center [110, 371] width 14 height 14
click at [110, 378] on input "Specific Date" at bounding box center [110, 378] width 1 height 1
radio input "true"
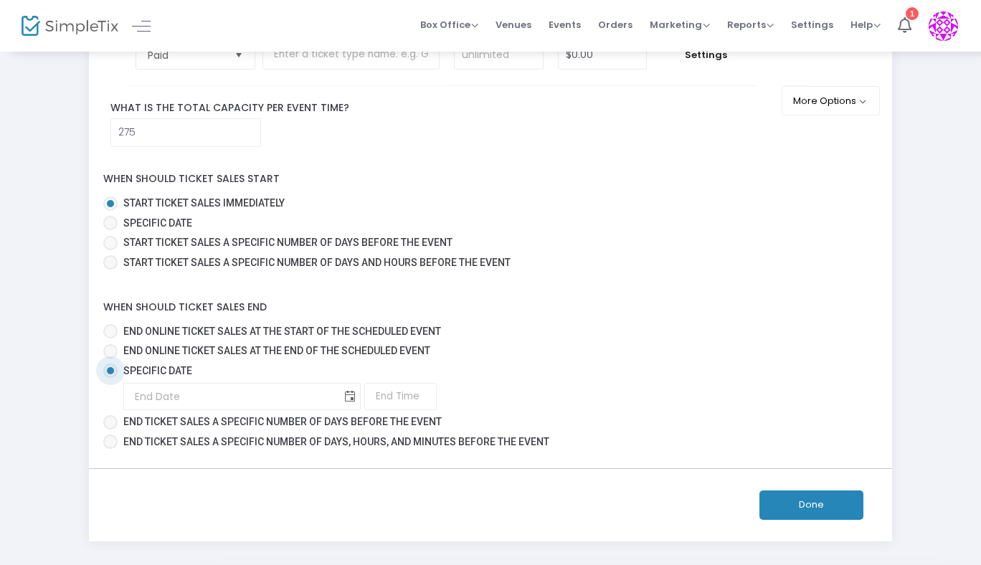
click at [339, 396] on span "Toggle calendar" at bounding box center [351, 397] width 24 height 24
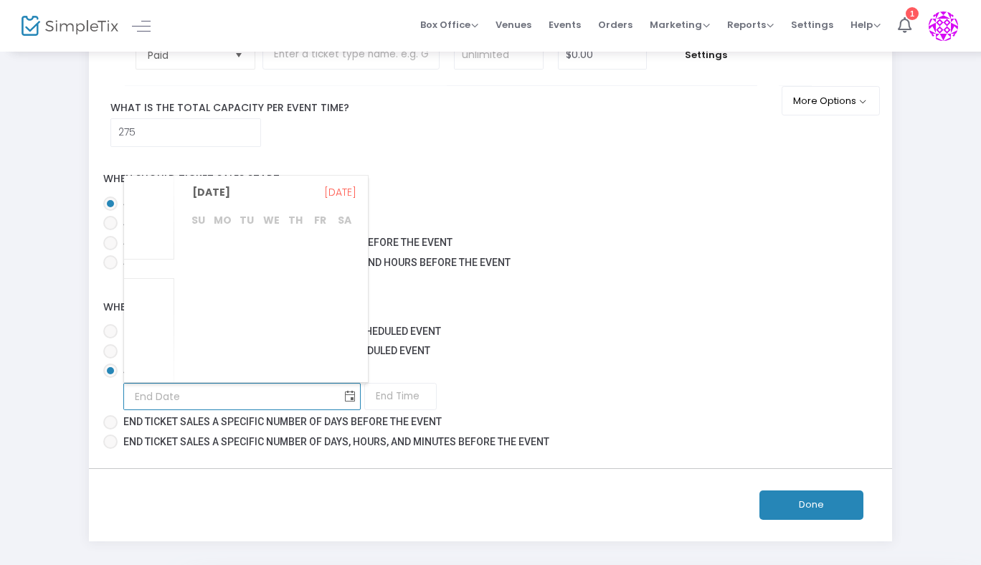
scroll to position [279268, 0]
click at [149, 291] on span "Nov" at bounding box center [149, 289] width 19 height 14
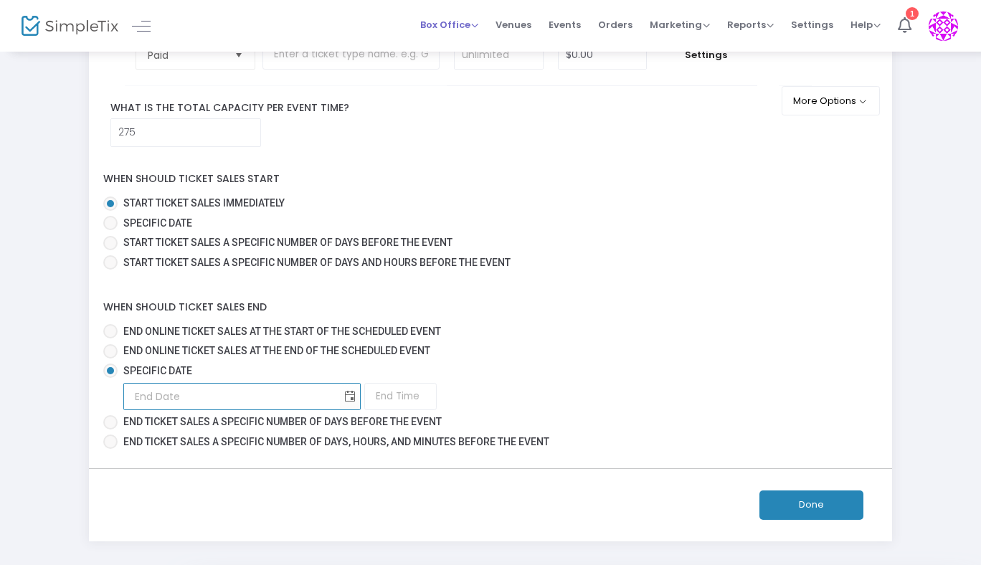
type input "month/day/year"
click at [339, 392] on span "Toggle calendar" at bounding box center [351, 397] width 24 height 24
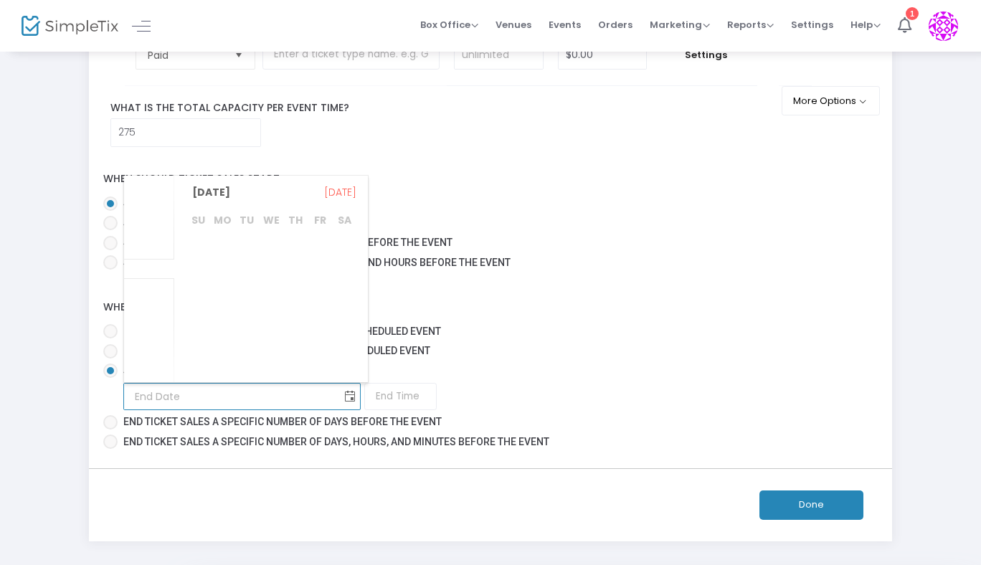
scroll to position [279268, 0]
click at [152, 283] on span "Nov" at bounding box center [149, 289] width 19 height 14
click at [272, 314] on span "19" at bounding box center [271, 316] width 24 height 24
type input "11/19/2025"
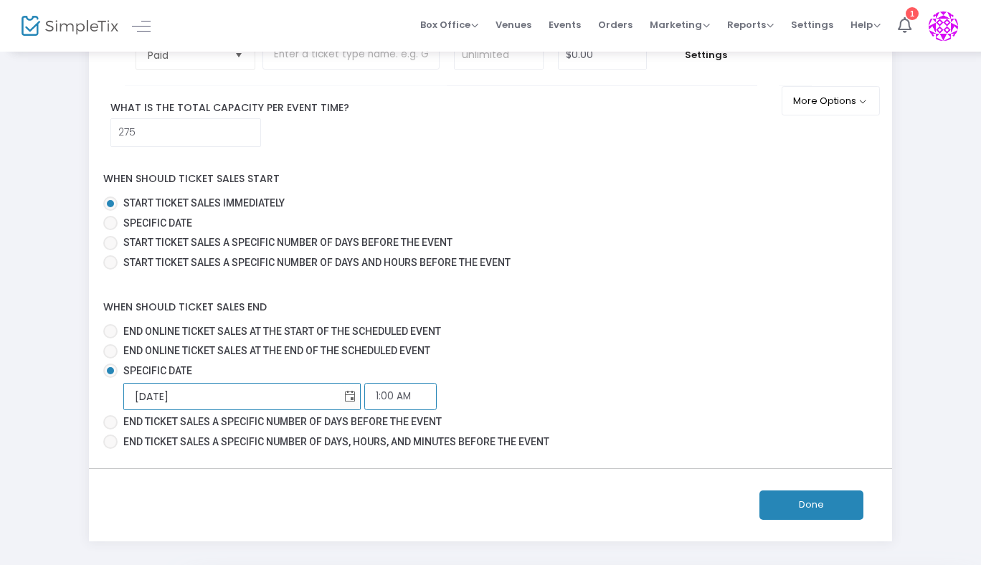
scroll to position [9, 0]
click at [364, 399] on input "1:00 AM" at bounding box center [400, 396] width 72 height 27
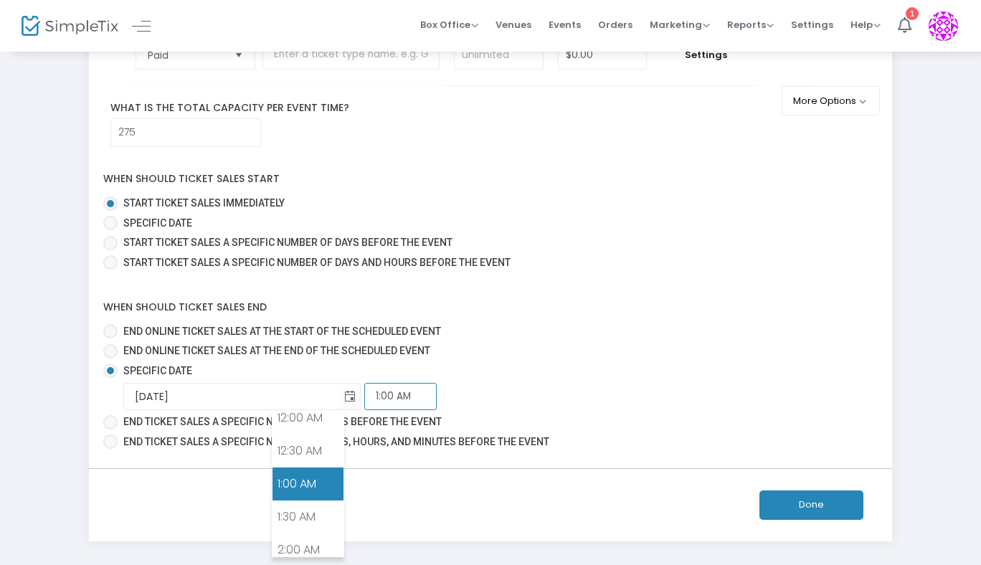
click at [364, 399] on input "1:00 AM" at bounding box center [400, 396] width 72 height 27
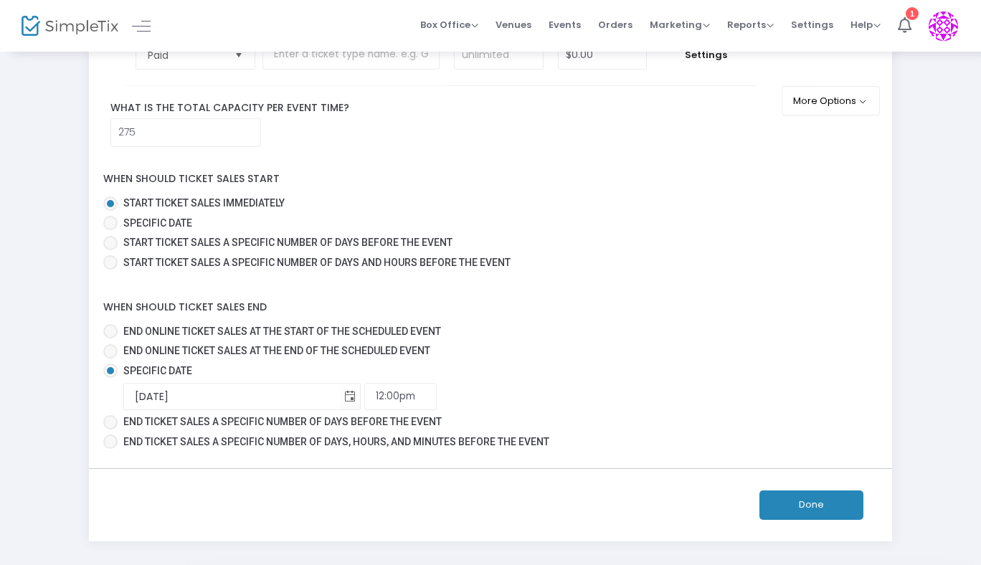
type input "12:00 PM"
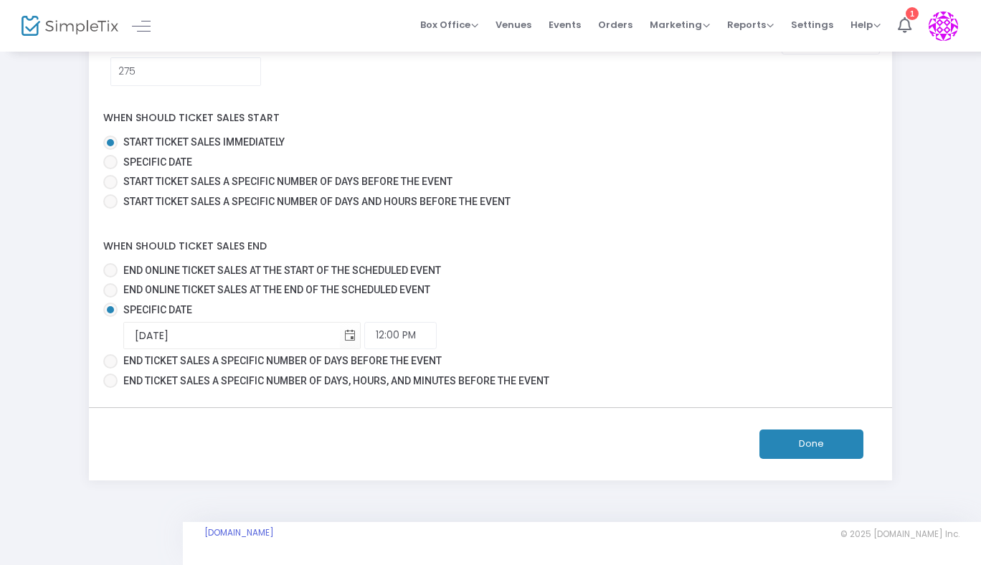
click at [809, 447] on button "Done" at bounding box center [812, 444] width 104 height 29
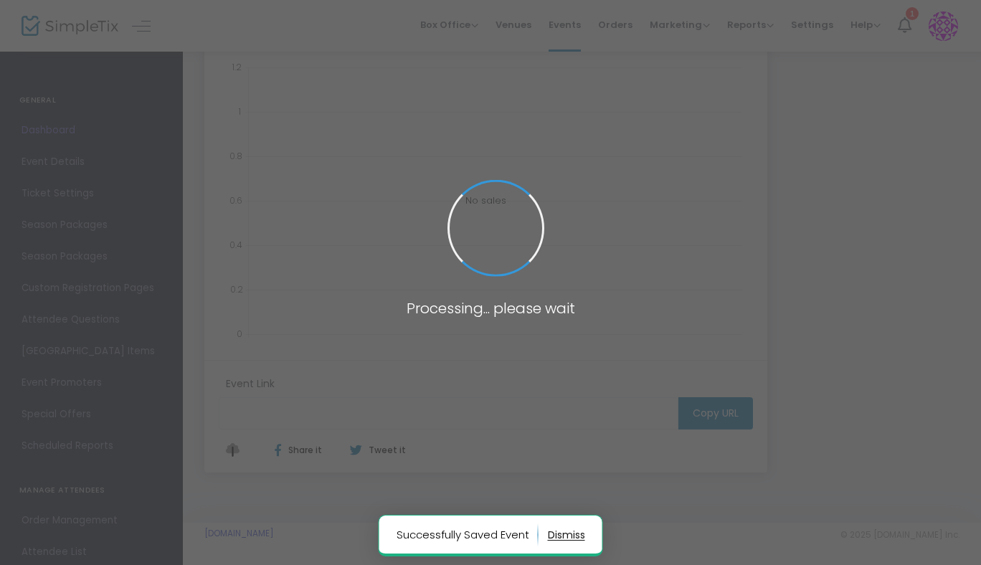
type input "https://www.simpletix.com/e/the-killer-dueling-pianos-vsl-tickets-241634"
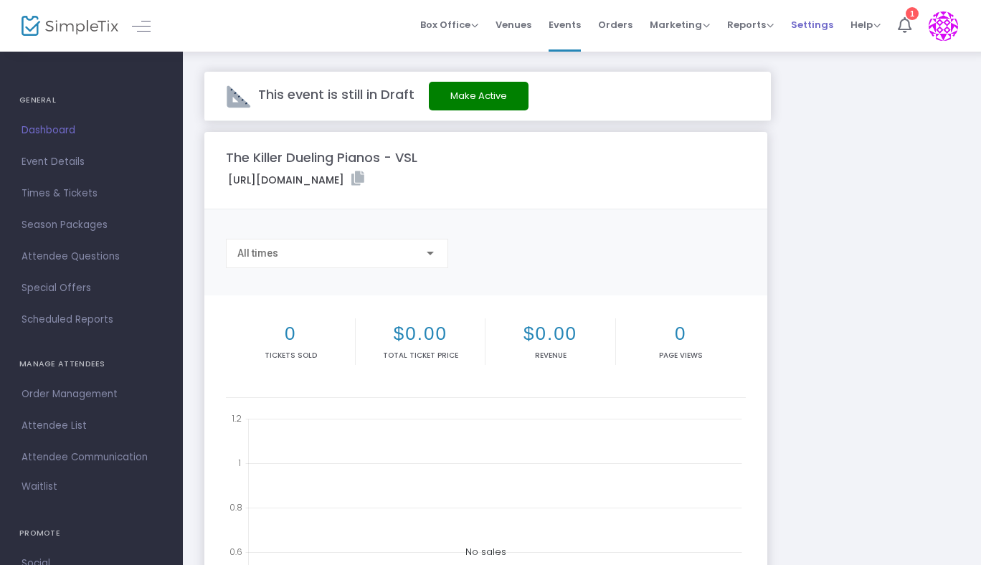
click at [817, 22] on span "Settings" at bounding box center [812, 24] width 42 height 37
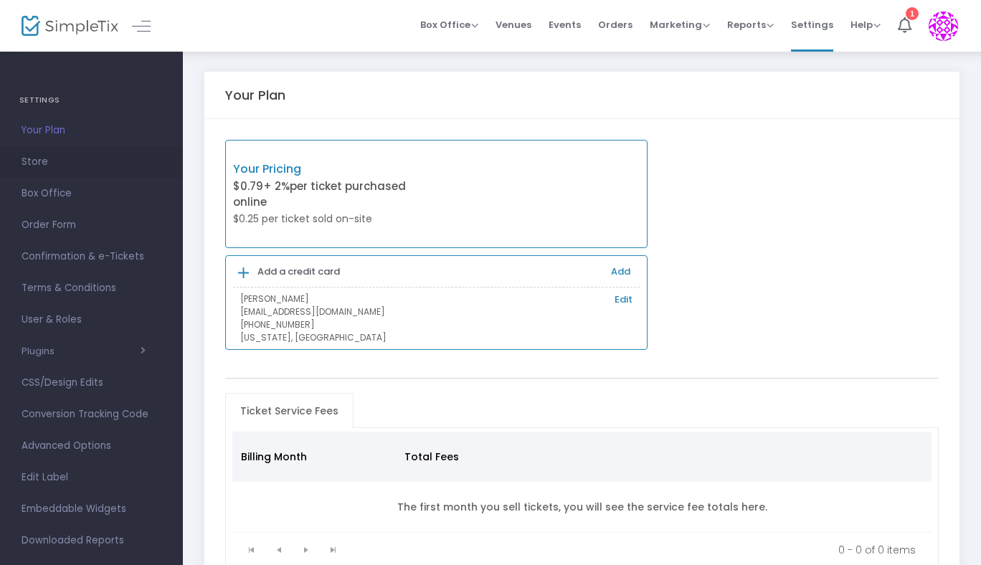
click at [38, 156] on span "Store" at bounding box center [92, 162] width 140 height 19
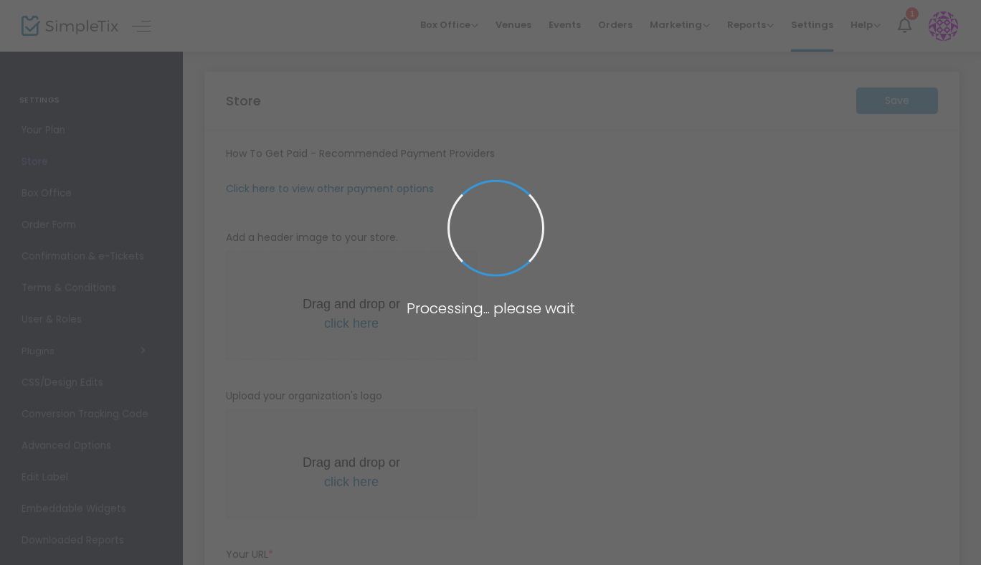
type input "[URL]"
radio input "true"
radio input "false"
radio input "true"
type input "BarrelHouse Brewing Co."
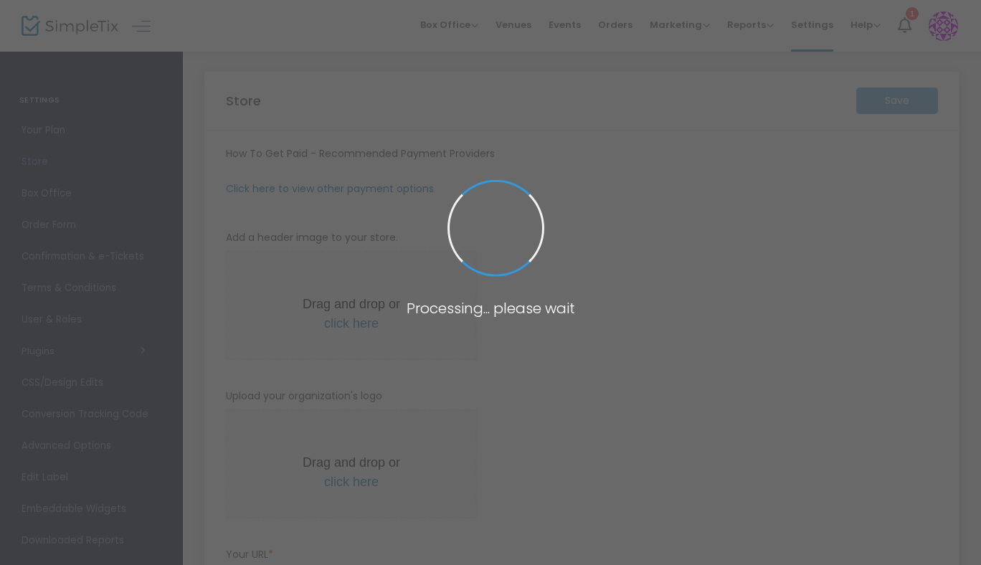
type input "8586035078"
type input "(UTC-08:00) Pacific Time ([GEOGRAPHIC_DATA] & [GEOGRAPHIC_DATA])"
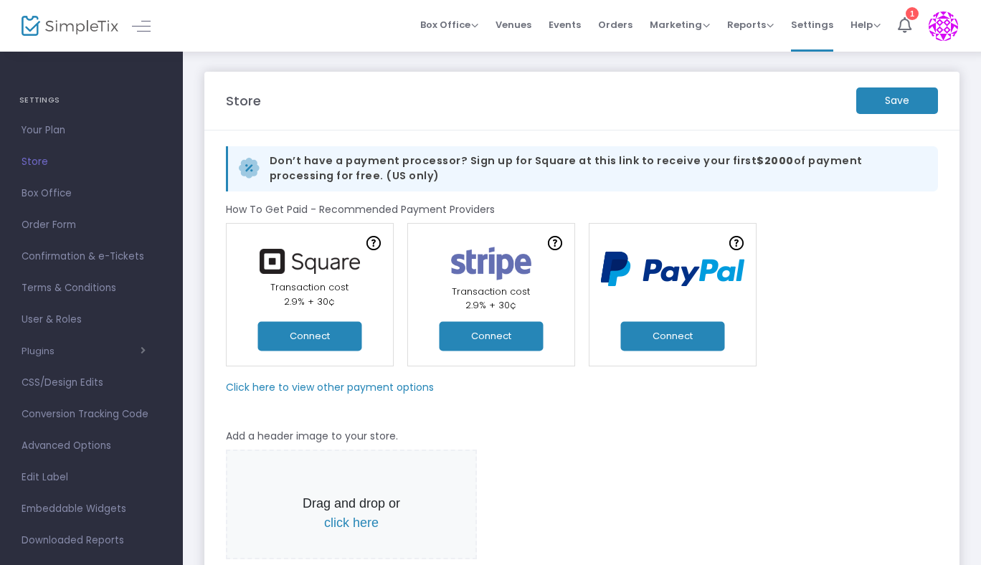
click at [310, 334] on button "Connect" at bounding box center [310, 335] width 104 height 29
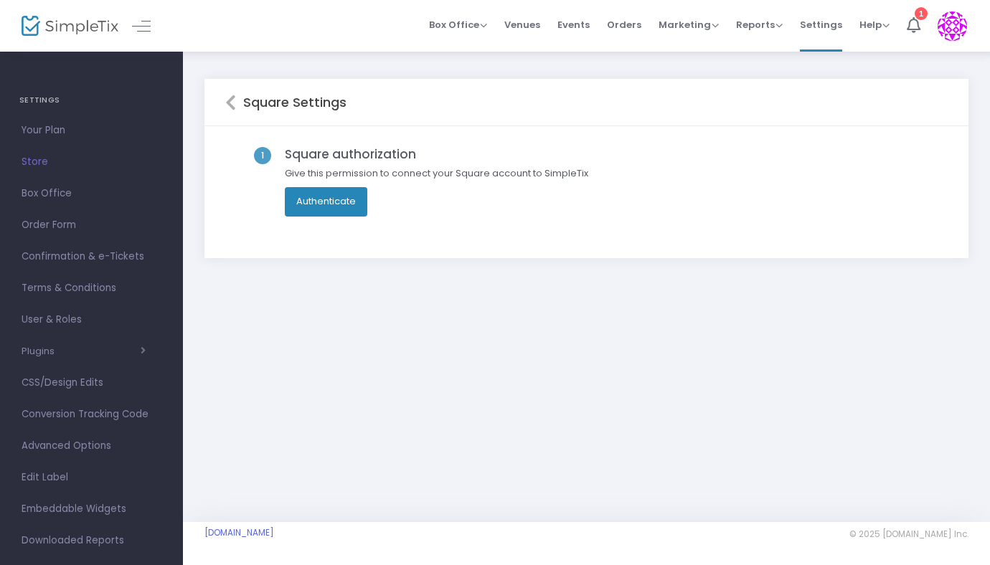
click at [314, 202] on button "Authenticate" at bounding box center [326, 201] width 83 height 29
click at [372, 286] on div "Square Settings 1 Square authorization Give this permission to connect your Squ…" at bounding box center [586, 186] width 764 height 214
click at [334, 192] on button "Authenticate" at bounding box center [326, 201] width 83 height 29
click at [414, 346] on div "Square Settings 1 Square authorization Give this permission to connect your Squ…" at bounding box center [586, 286] width 807 height 472
click at [330, 194] on button "Authenticate" at bounding box center [326, 201] width 83 height 29
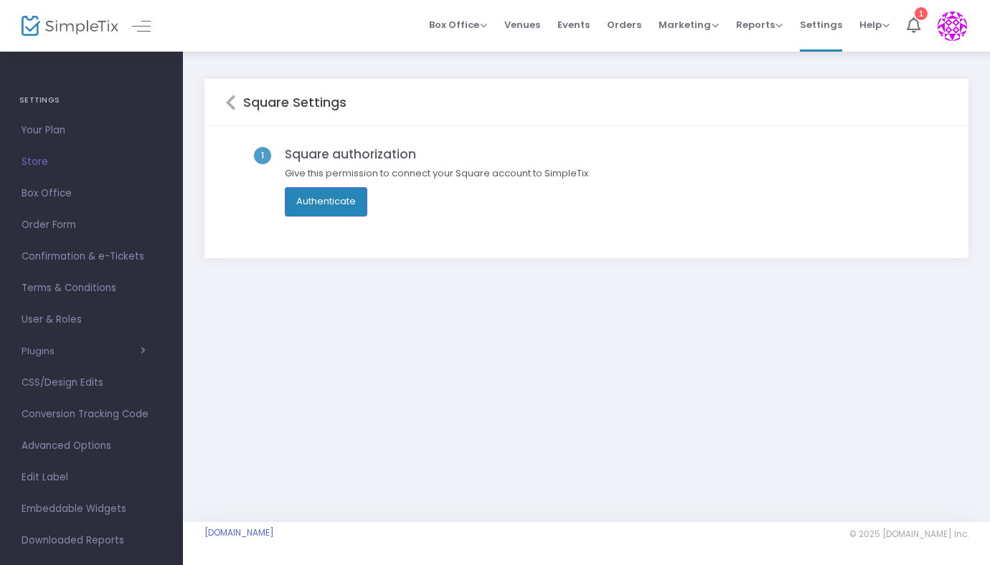
click at [420, 331] on div "Square Settings 1 Square authorization Give this permission to connect your Squ…" at bounding box center [586, 286] width 807 height 472
click at [471, 339] on div "Square Settings 1 Square authorization Give this permission to connect your Squ…" at bounding box center [586, 286] width 807 height 472
click at [230, 102] on icon at bounding box center [230, 102] width 11 height 17
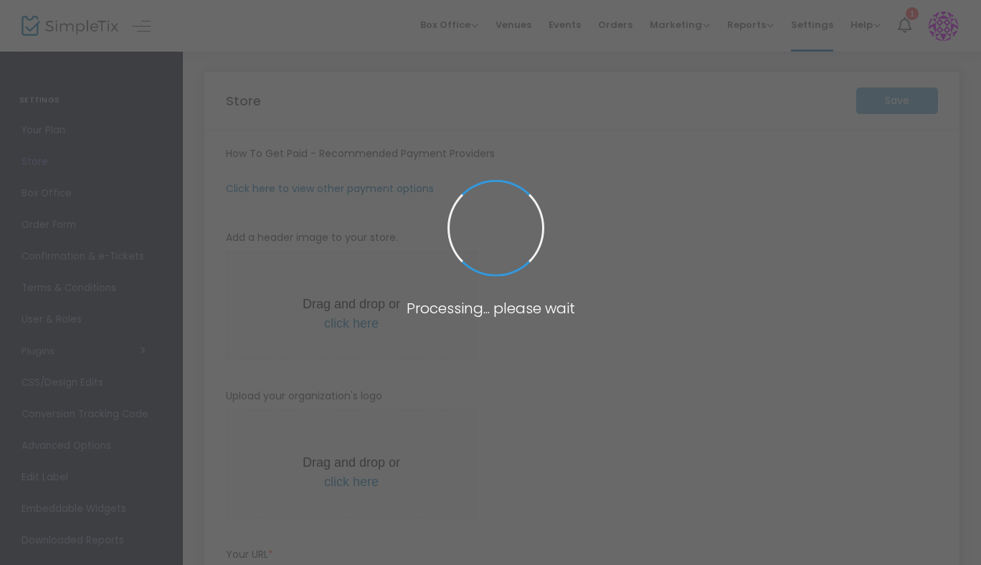
type input "[URL]"
type input "[EMAIL_ADDRESS][DOMAIN_NAME]"
radio input "true"
radio input "false"
radio input "true"
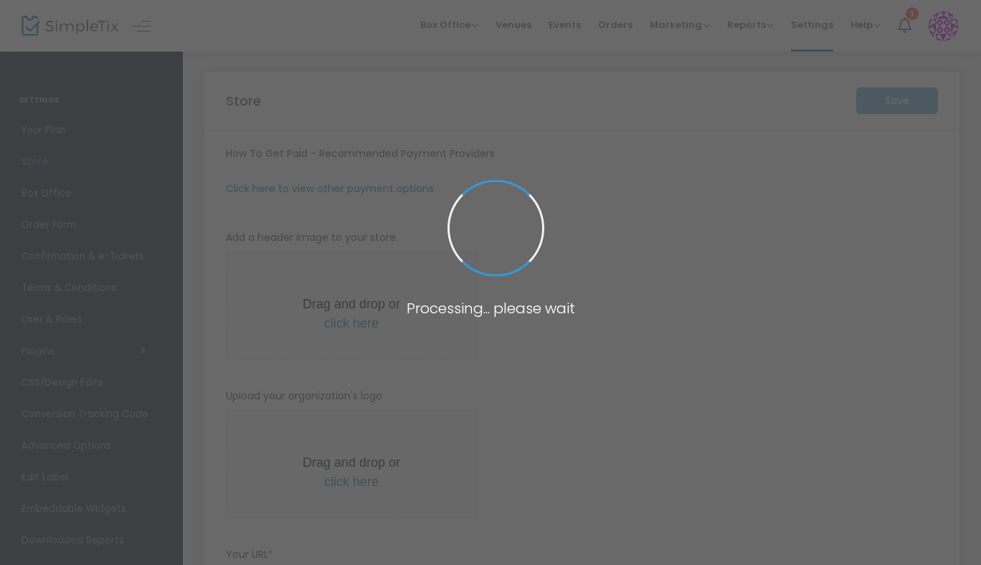
type input "BarrelHouse Brewing Visalia - Taproom and Beer Garden"
type input "[PHONE_NUMBER]"
type input "[DOMAIN_NAME][URL]"
type input "bhbcvisalia"
type input "(UTC-08:00) Pacific Time ([GEOGRAPHIC_DATA] & [GEOGRAPHIC_DATA])"
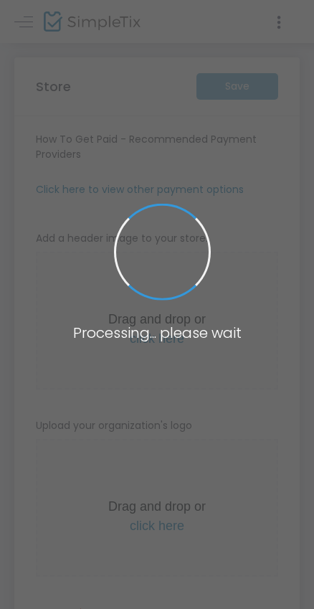
type input "https://BarrelHouseBrewing"
radio input "true"
radio input "false"
radio input "true"
type input "BarrelHouse Brewing Co."
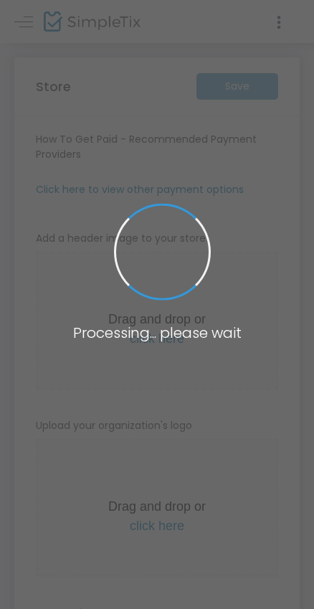
type input "8586035078"
type input "facebook.com/barrelhousebrewing/"
type input "bhbc"
type input "(UTC-08:00) Pacific Time (US & Canada)"
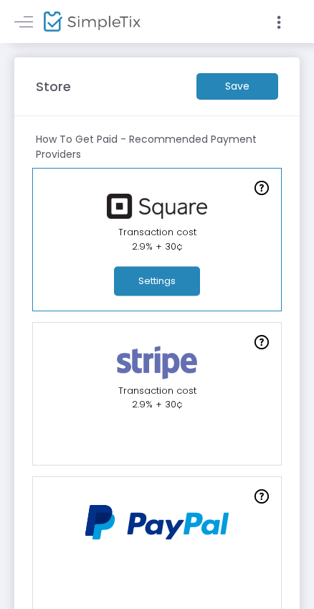
click at [153, 281] on button "Settings" at bounding box center [157, 281] width 86 height 29
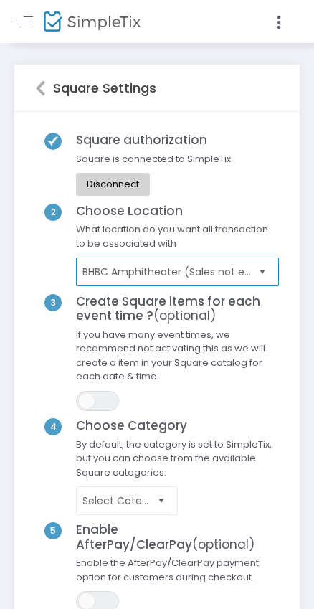
click at [246, 268] on span "BHBC Amphitheater (Sales not enabled)" at bounding box center [168, 272] width 171 height 14
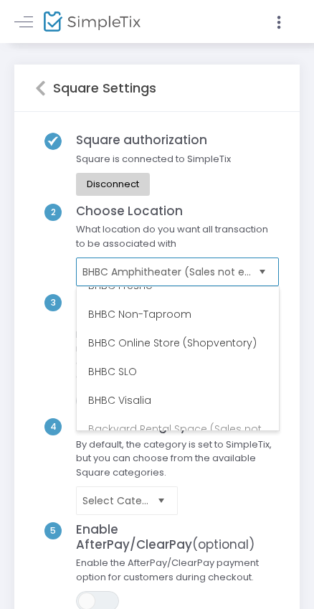
scroll to position [143, 0]
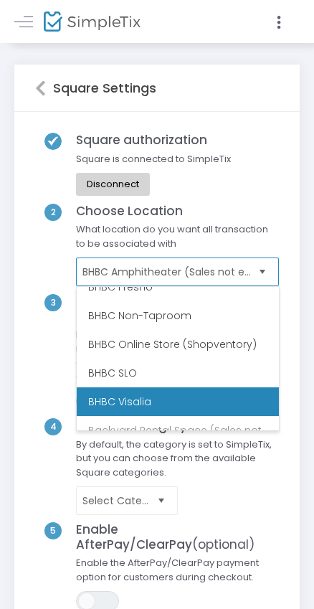
click at [114, 397] on li "BHBC Visalia" at bounding box center [178, 401] width 202 height 29
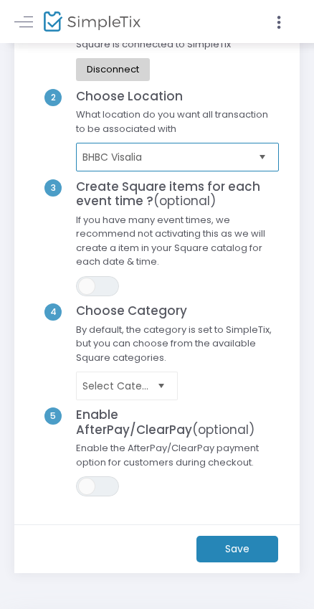
scroll to position [120, 0]
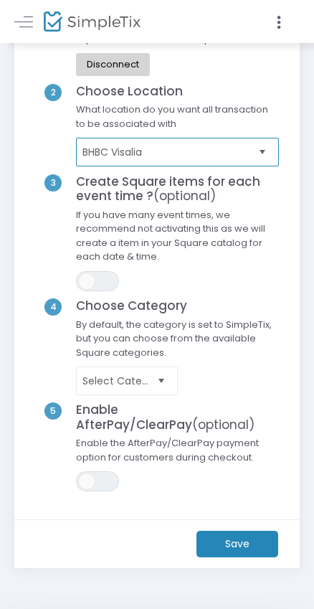
click at [161, 377] on span "Select" at bounding box center [161, 381] width 24 height 24
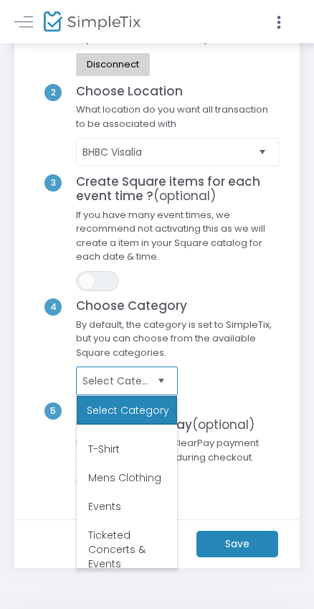
scroll to position [732, 0]
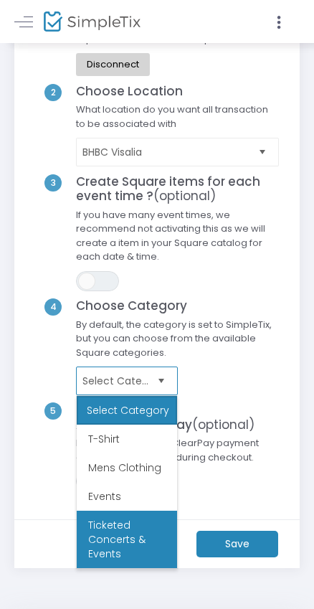
click at [109, 533] on li "Ticketed Concerts & Events" at bounding box center [127, 539] width 100 height 57
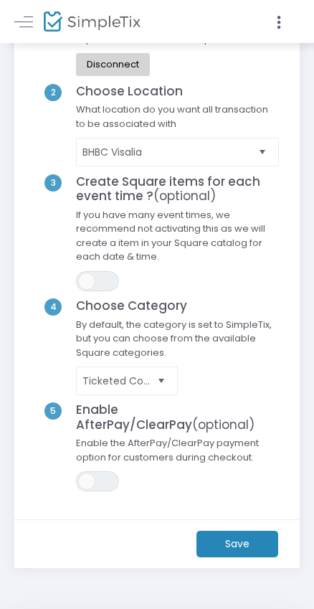
click at [236, 544] on m-button "Save" at bounding box center [238, 544] width 82 height 27
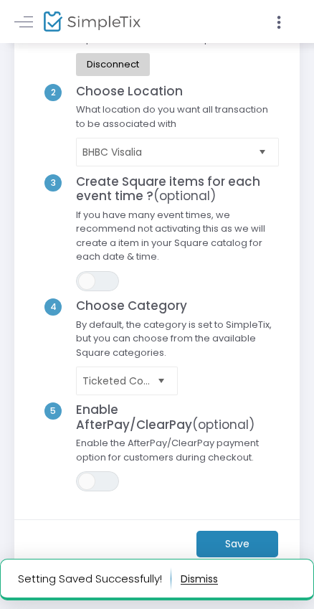
click at [233, 542] on m-button "Save" at bounding box center [238, 544] width 82 height 27
click at [235, 540] on m-button "Save" at bounding box center [238, 544] width 82 height 27
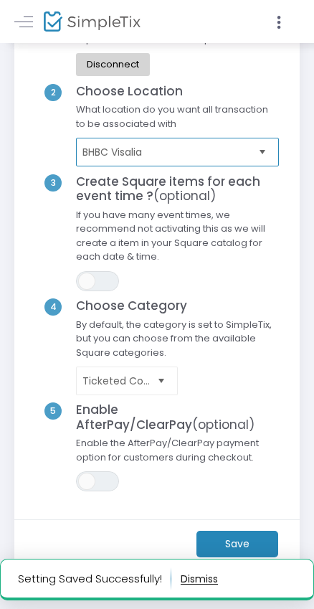
drag, startPoint x: 209, startPoint y: 159, endPoint x: 209, endPoint y: 609, distance: 450.6
click at [209, 489] on html "Processing... please wait Setting Saved Successfully! Setting Saved Successfull…" at bounding box center [157, 184] width 314 height 609
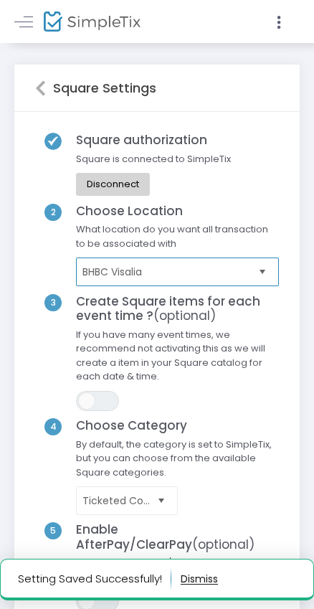
scroll to position [173, 0]
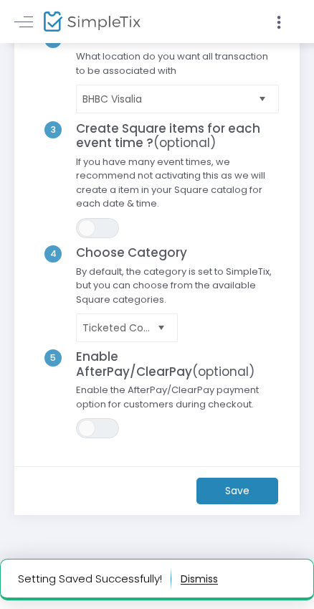
click at [229, 491] on m-button "Save" at bounding box center [238, 491] width 82 height 27
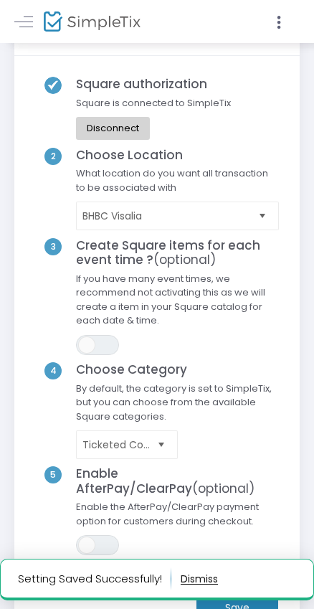
scroll to position [0, 0]
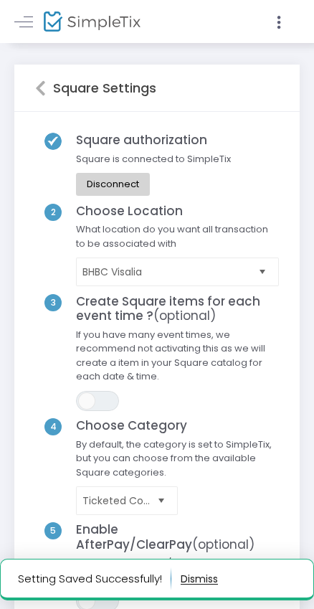
click at [42, 90] on icon at bounding box center [40, 88] width 11 height 17
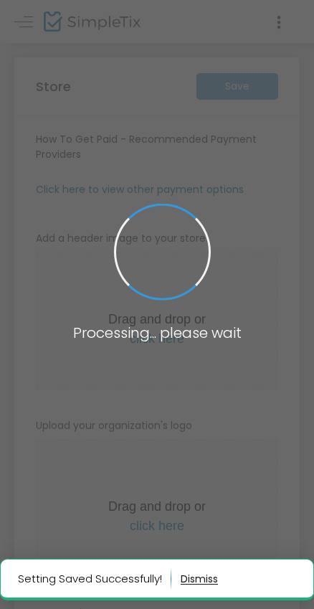
type input "[URL]"
radio input "true"
radio input "false"
radio input "true"
type input "BarrelHouse Brewing Visalia - Taproom and Beer Garden"
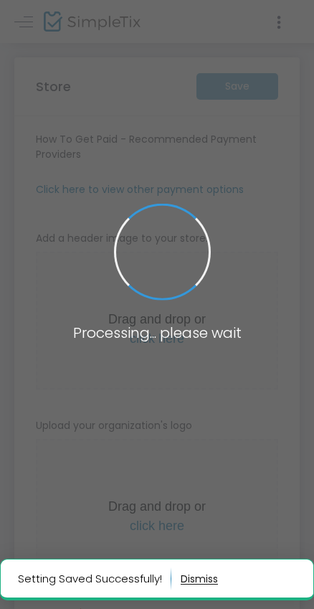
type input "[PHONE_NUMBER]"
type input "facebook.com/barrelhousebrewing/"
type input "bhbc"
type input "(UTC-08:00) Pacific Time ([GEOGRAPHIC_DATA] & [GEOGRAPHIC_DATA])"
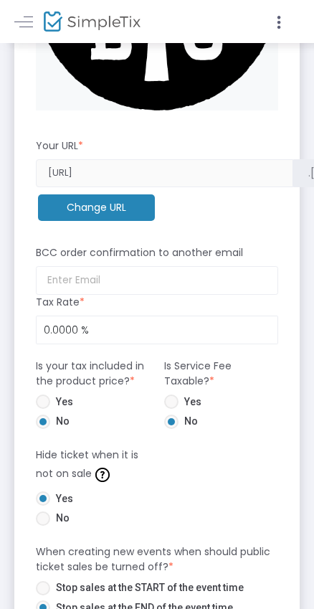
scroll to position [1045, 0]
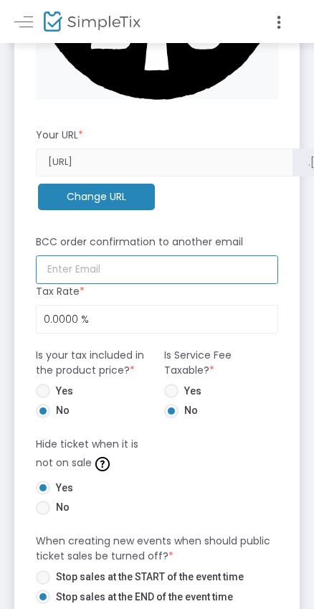
click at [80, 269] on input at bounding box center [157, 269] width 242 height 29
type input "[EMAIL_ADDRESS][DOMAIN_NAME]"
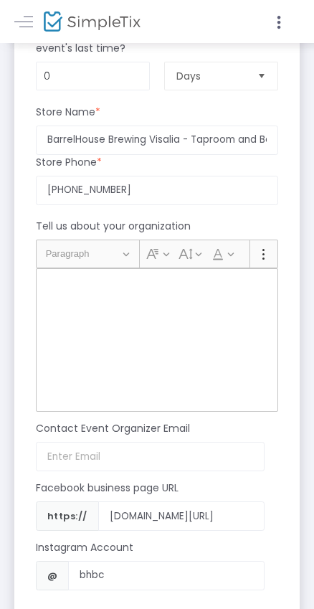
scroll to position [1979, 0]
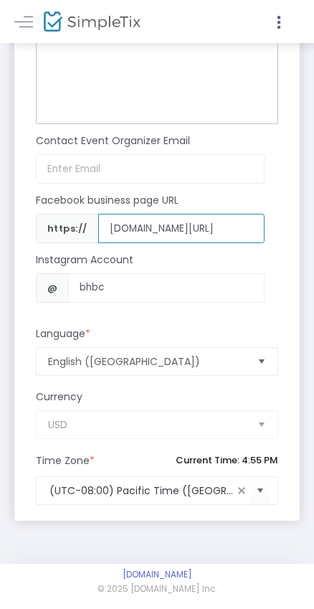
type input "0.0000 %"
click at [205, 224] on input "facebook.com/barrelhousebrewing/" at bounding box center [181, 228] width 166 height 29
drag, startPoint x: 183, startPoint y: 226, endPoint x: 315, endPoint y: 231, distance: 132.1
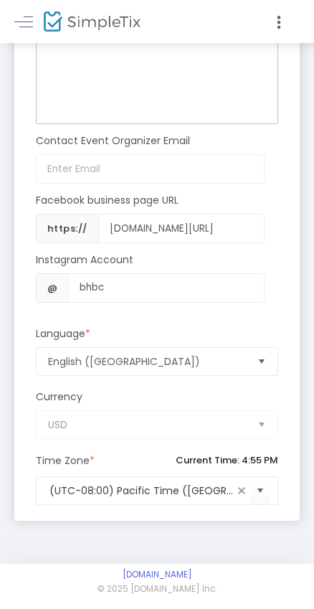
scroll to position [0, 0]
click at [274, 229] on div "Facebook business page URL https:// facebook.com/barrelhousebrewing/ Instagram …" at bounding box center [150, 248] width 257 height 128
click at [200, 228] on input "facebook.com/barrelhousebrewing/" at bounding box center [181, 228] width 166 height 29
type input "facebook.com/bhbcvisalia/"
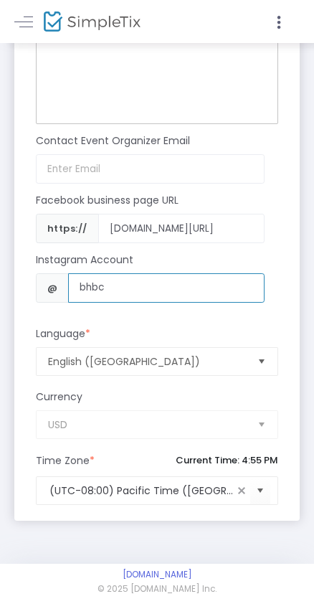
click at [138, 293] on input "bhbc" at bounding box center [166, 287] width 196 height 29
type input "bhbcvisalia"
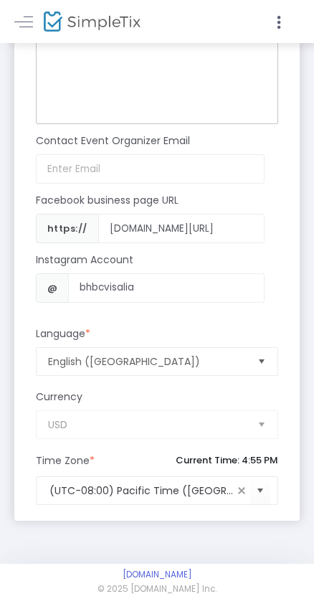
click at [248, 258] on div "Instagram Account" at bounding box center [150, 263] width 242 height 21
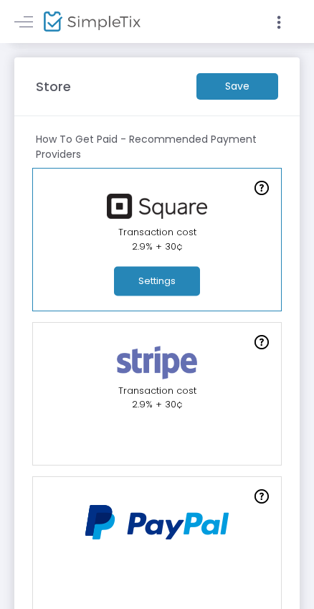
click at [245, 86] on m-button "Save" at bounding box center [238, 86] width 82 height 27
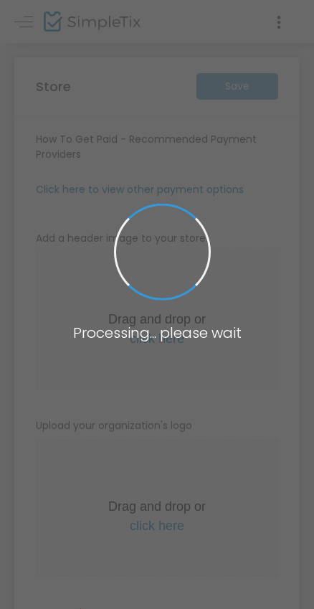
type input "https://BarrelHouseBrewing"
type input "events@barrelhousebrewing.com"
radio input "true"
radio input "false"
radio input "true"
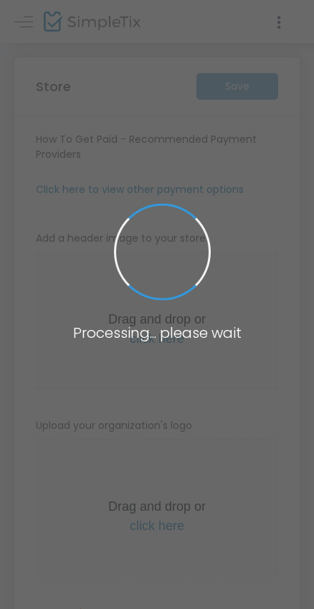
type input "BarrelHouse Brewing Visalia - Taproom and Beer Garden"
type input "+1 559-713-6690"
type input "www.facebook.com/bhbcvisalia/"
type input "bhbcvisalia"
type input "(UTC-08:00) Pacific Time ([GEOGRAPHIC_DATA] & [GEOGRAPHIC_DATA])"
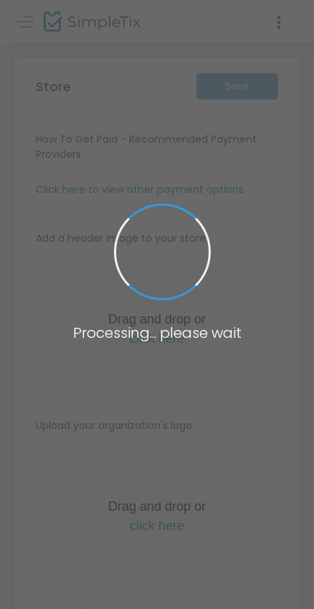
type input "[URL]"
type input "[EMAIL_ADDRESS][DOMAIN_NAME]"
radio input "true"
radio input "false"
radio input "true"
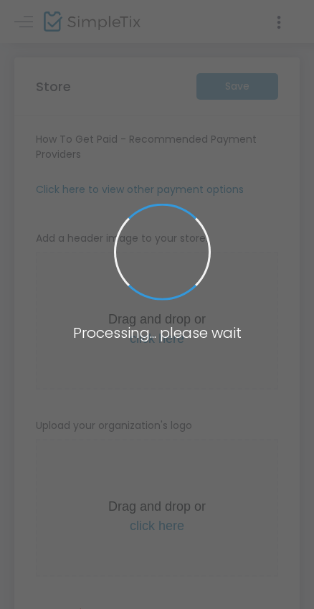
type input "BarrelHouse Brewing Visalia - Taproom and Beer Garden"
type input "[PHONE_NUMBER]"
type input "[DOMAIN_NAME][URL]"
type input "bhbcvisalia"
type input "(UTC-08:00) Pacific Time ([GEOGRAPHIC_DATA] & [GEOGRAPHIC_DATA])"
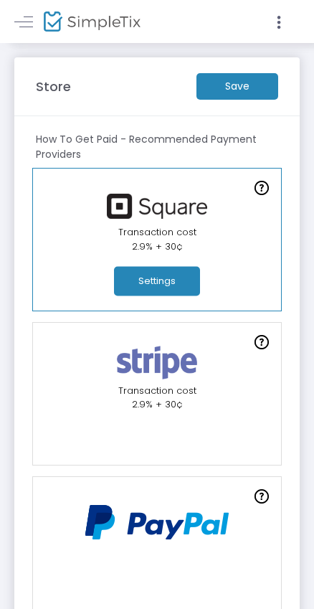
click at [175, 293] on button "Settings" at bounding box center [157, 281] width 86 height 29
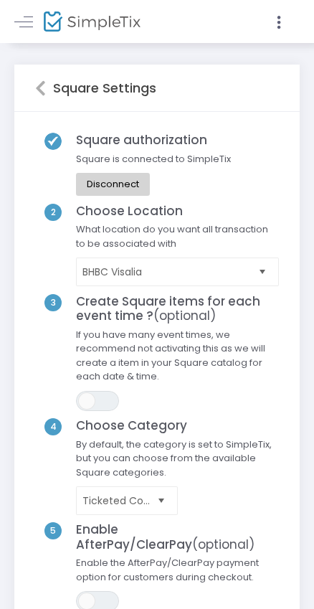
click at [42, 92] on icon at bounding box center [40, 88] width 11 height 17
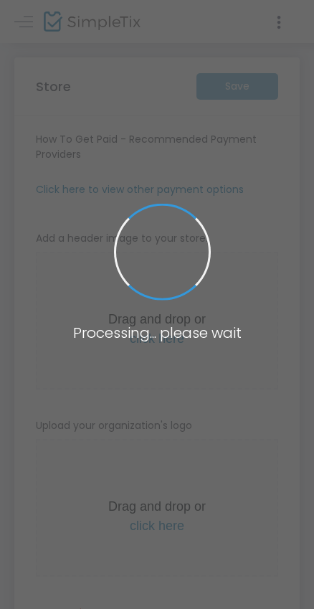
type input "[URL]"
type input "[EMAIL_ADDRESS][DOMAIN_NAME]"
radio input "true"
radio input "false"
radio input "true"
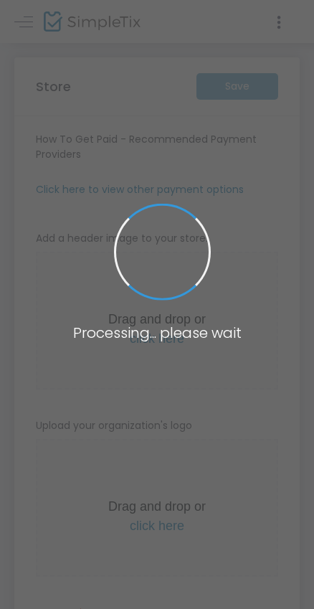
type input "BarrelHouse Brewing Visalia - Taproom and Beer Garden"
type input "[PHONE_NUMBER]"
type input "[DOMAIN_NAME][URL]"
type input "bhbcvisalia"
type input "(UTC-08:00) Pacific Time ([GEOGRAPHIC_DATA] & [GEOGRAPHIC_DATA])"
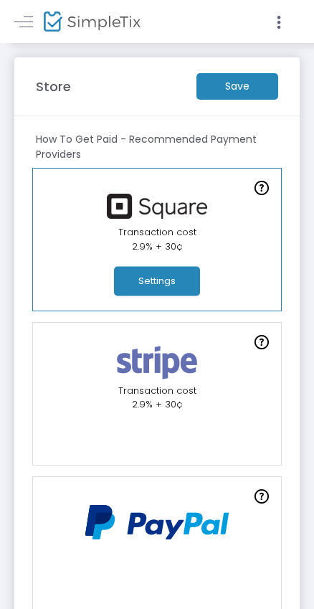
click at [249, 90] on m-button "Save" at bounding box center [238, 86] width 82 height 27
click at [278, 23] on icon at bounding box center [279, 23] width 13 height 18
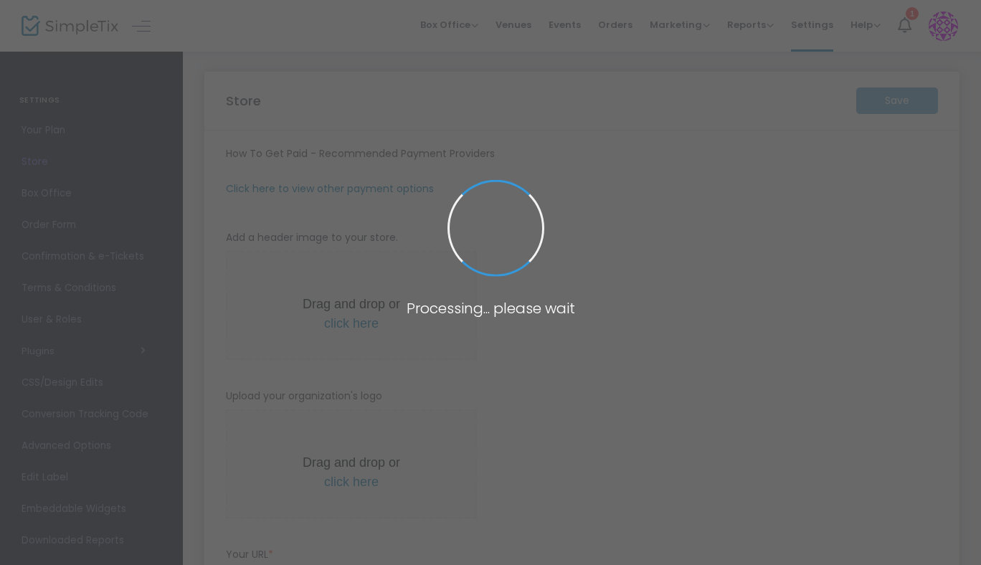
type input "[URL]"
type input "[EMAIL_ADDRESS][DOMAIN_NAME]"
radio input "true"
radio input "false"
radio input "true"
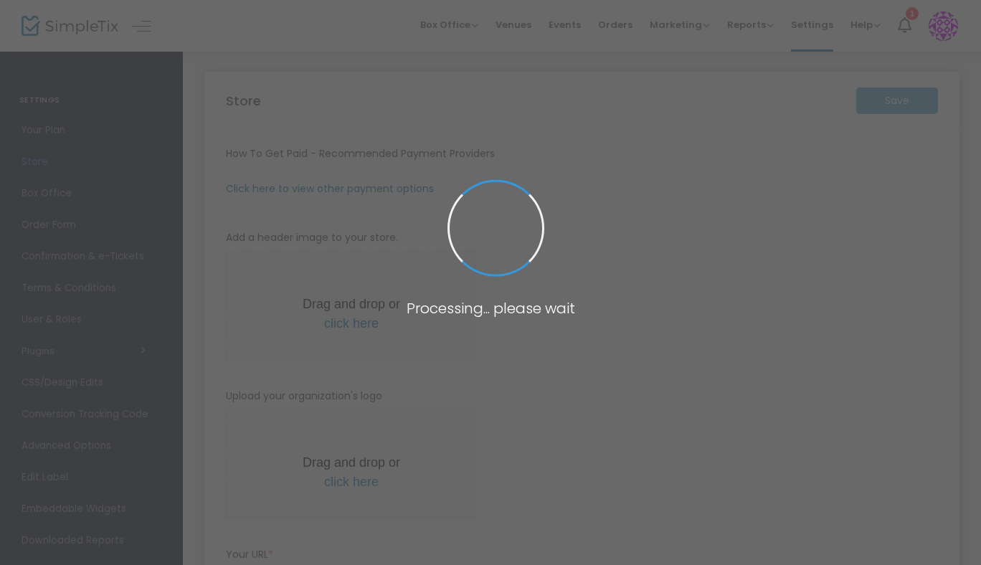
type input "BarrelHouse Brewing Visalia - Taproom and Beer Garden"
type input "[PHONE_NUMBER]"
type input "[DOMAIN_NAME][URL]"
type input "bhbcvisalia"
type input "(UTC-08:00) Pacific Time ([GEOGRAPHIC_DATA] & [GEOGRAPHIC_DATA])"
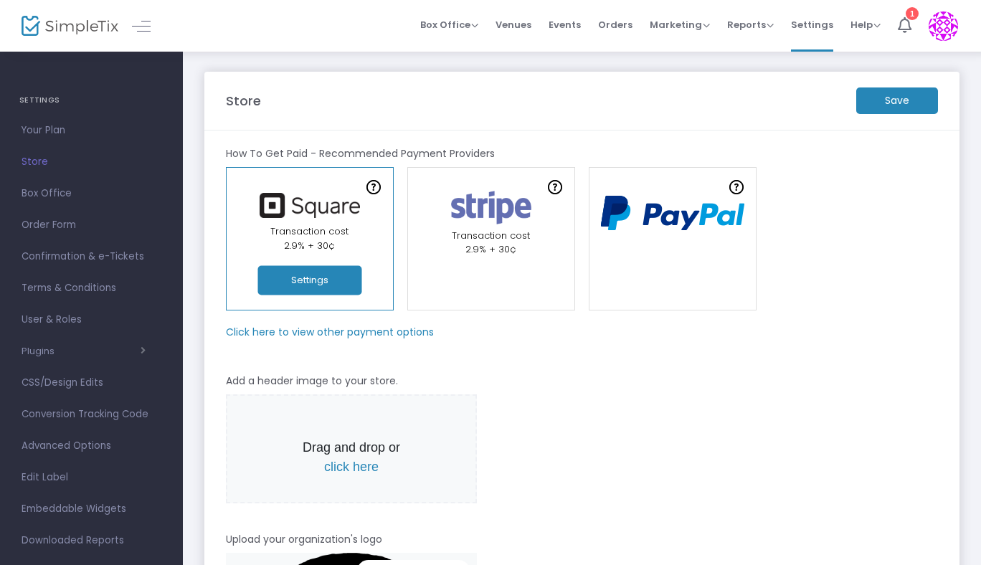
click at [293, 277] on button "Settings" at bounding box center [310, 280] width 104 height 29
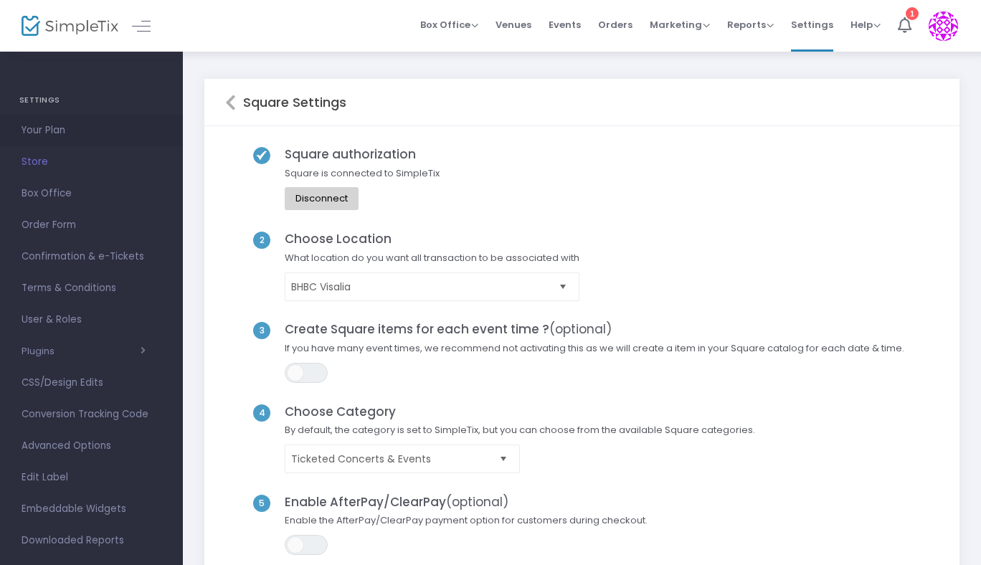
click at [68, 130] on span "Your Plan" at bounding box center [92, 130] width 140 height 19
